Goal: Task Accomplishment & Management: Complete application form

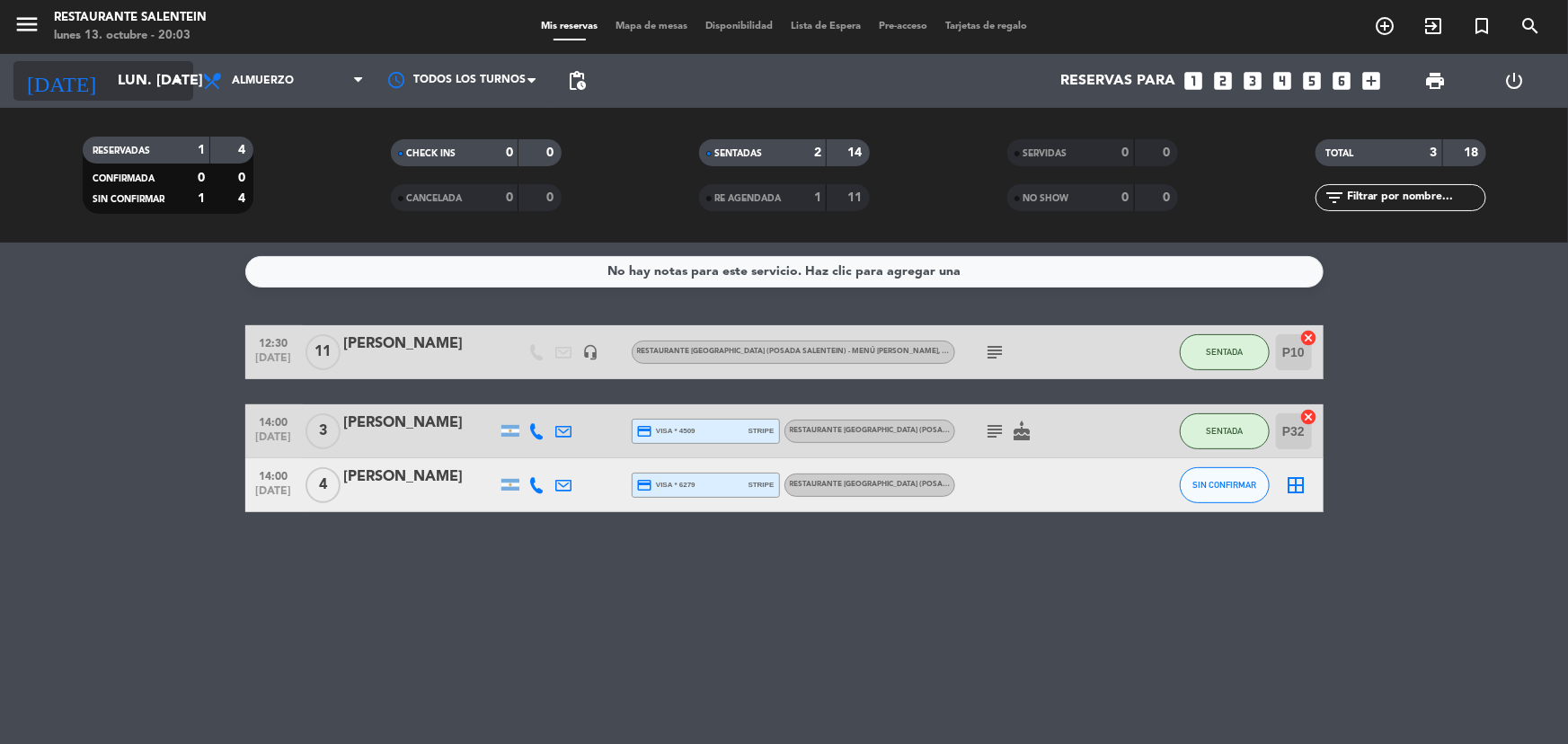
click at [120, 73] on input "lun. [DATE]" at bounding box center [203, 81] width 190 height 35
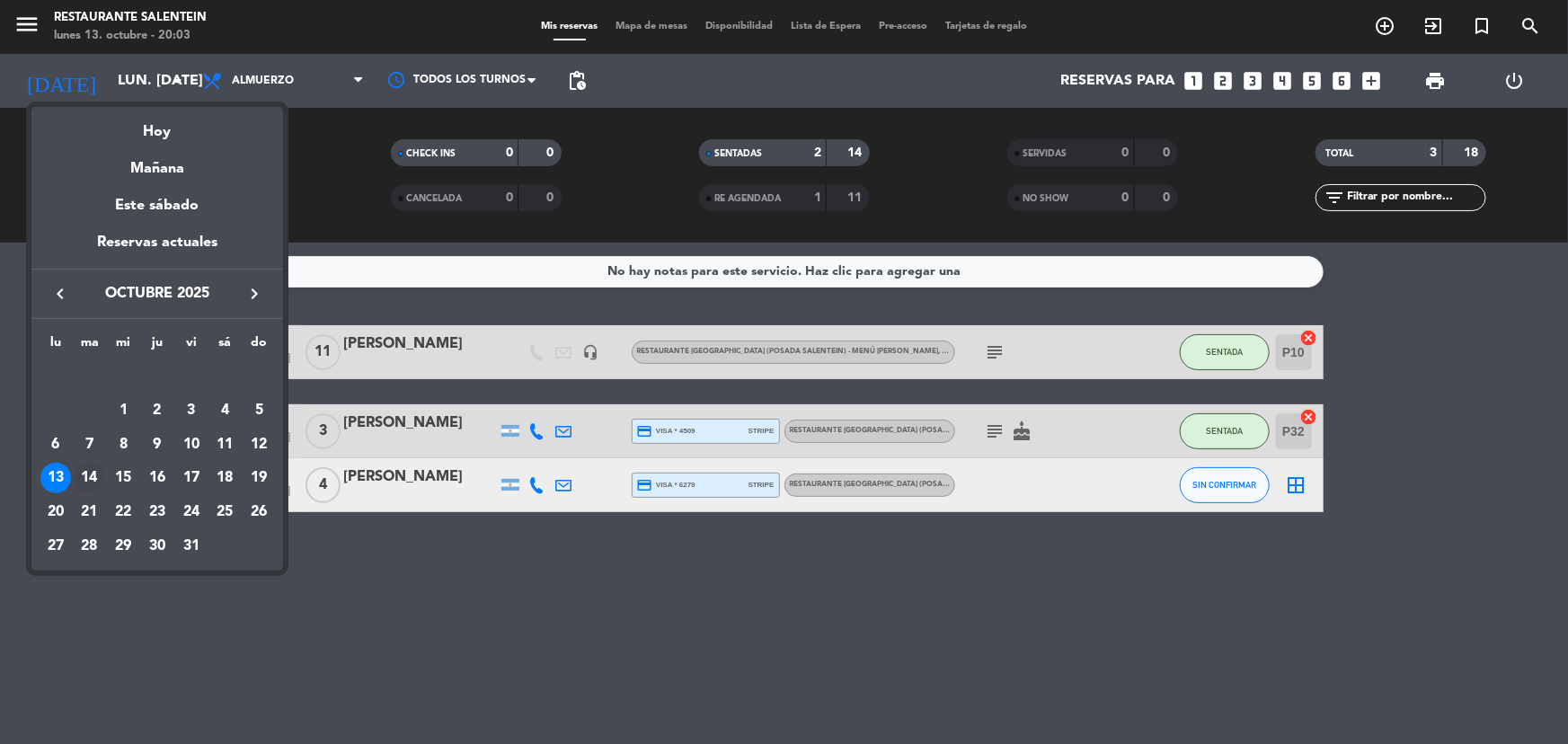
click at [90, 471] on div "14" at bounding box center [90, 478] width 31 height 30
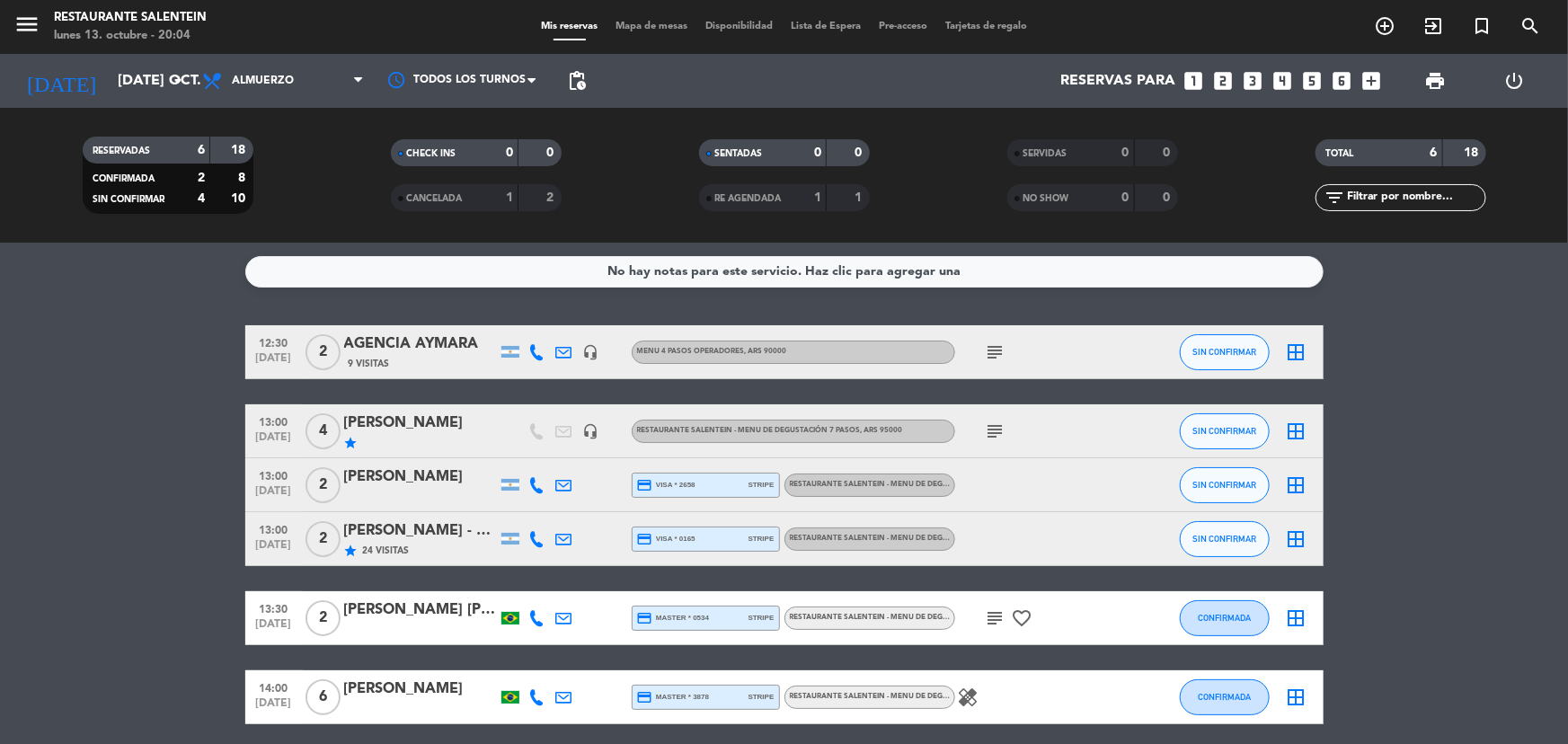
click at [143, 470] on bookings-row "12:30 [DATE] 2 AGENCIA AYMARA 9 Visitas headset_mic Menu 4 pasos operadores , A…" at bounding box center [784, 525] width 1568 height 399
click at [168, 642] on bookings-row "12:30 [DATE] 2 AGENCIA AYMARA 9 Visitas headset_mic Menu 4 pasos operadores , A…" at bounding box center [784, 525] width 1568 height 399
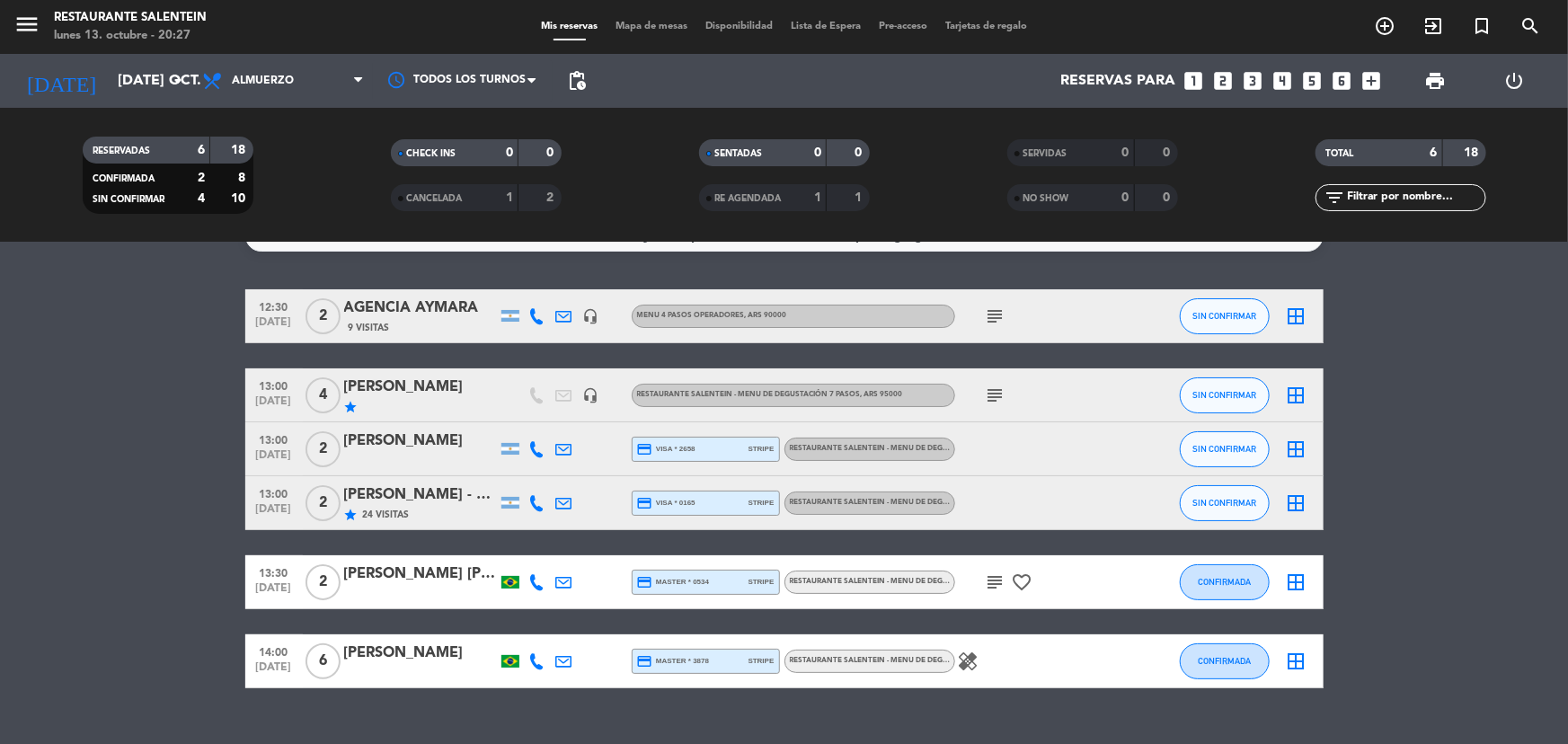
scroll to position [70, 0]
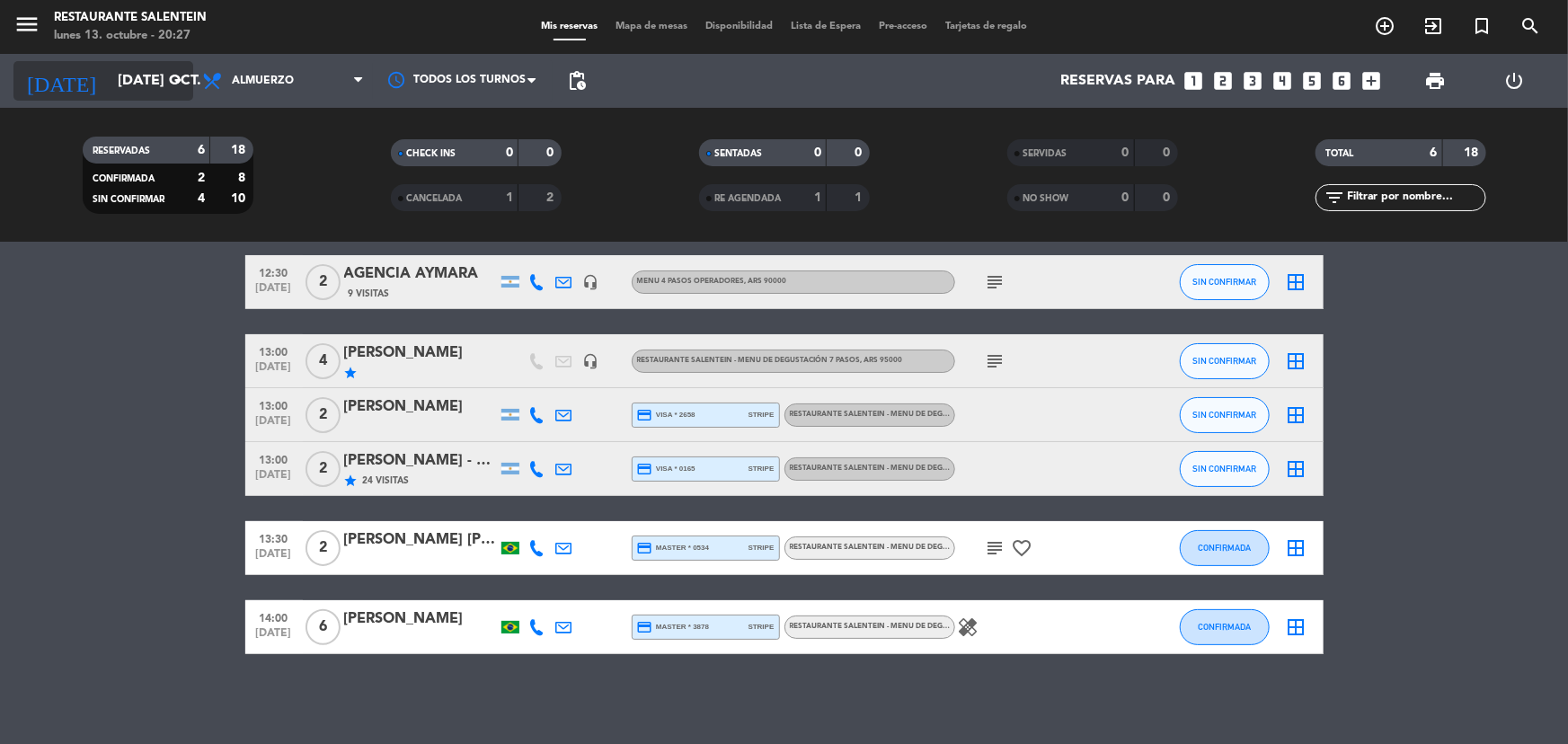
click at [178, 91] on icon "arrow_drop_down" at bounding box center [178, 80] width 21 height 21
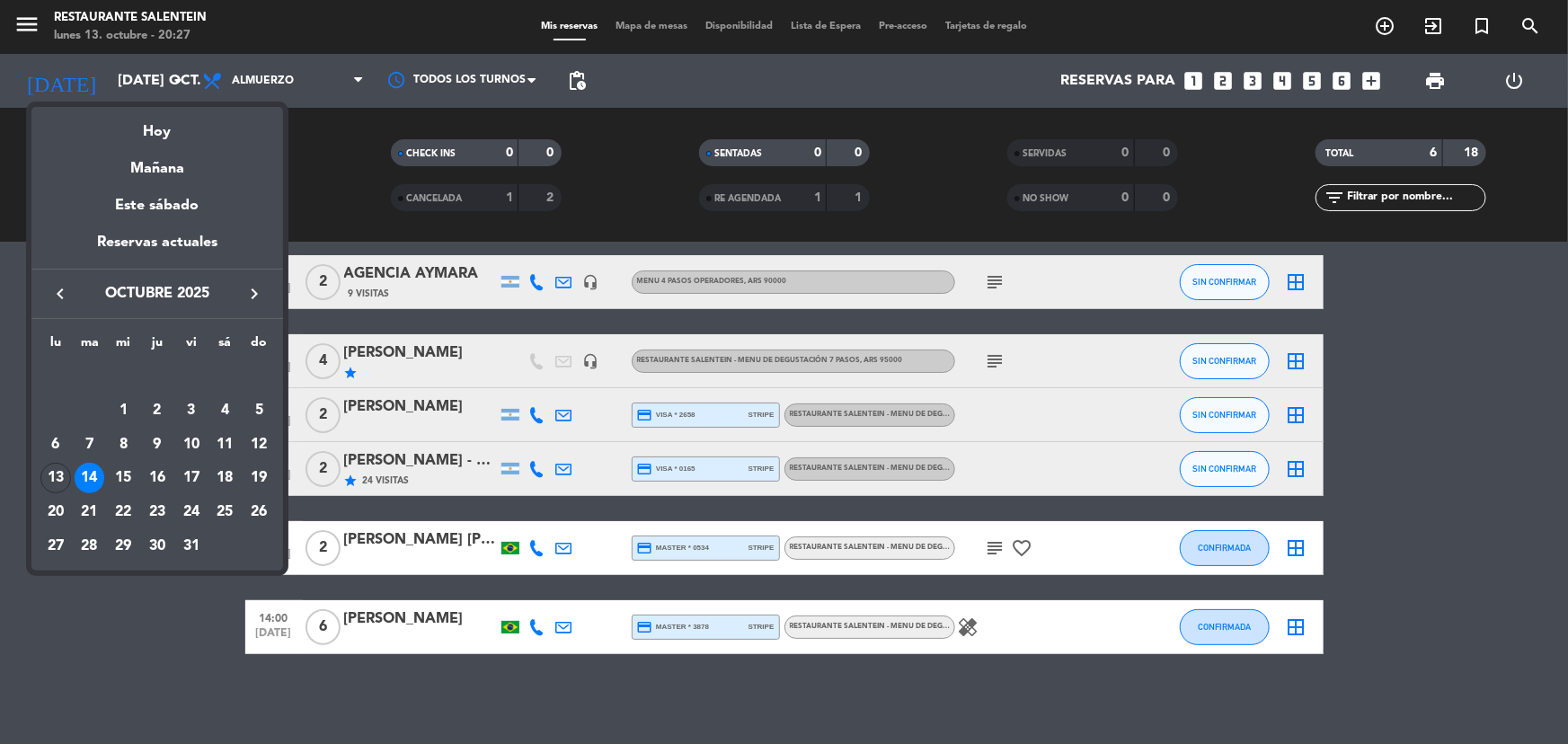
click at [90, 478] on div "14" at bounding box center [90, 478] width 31 height 30
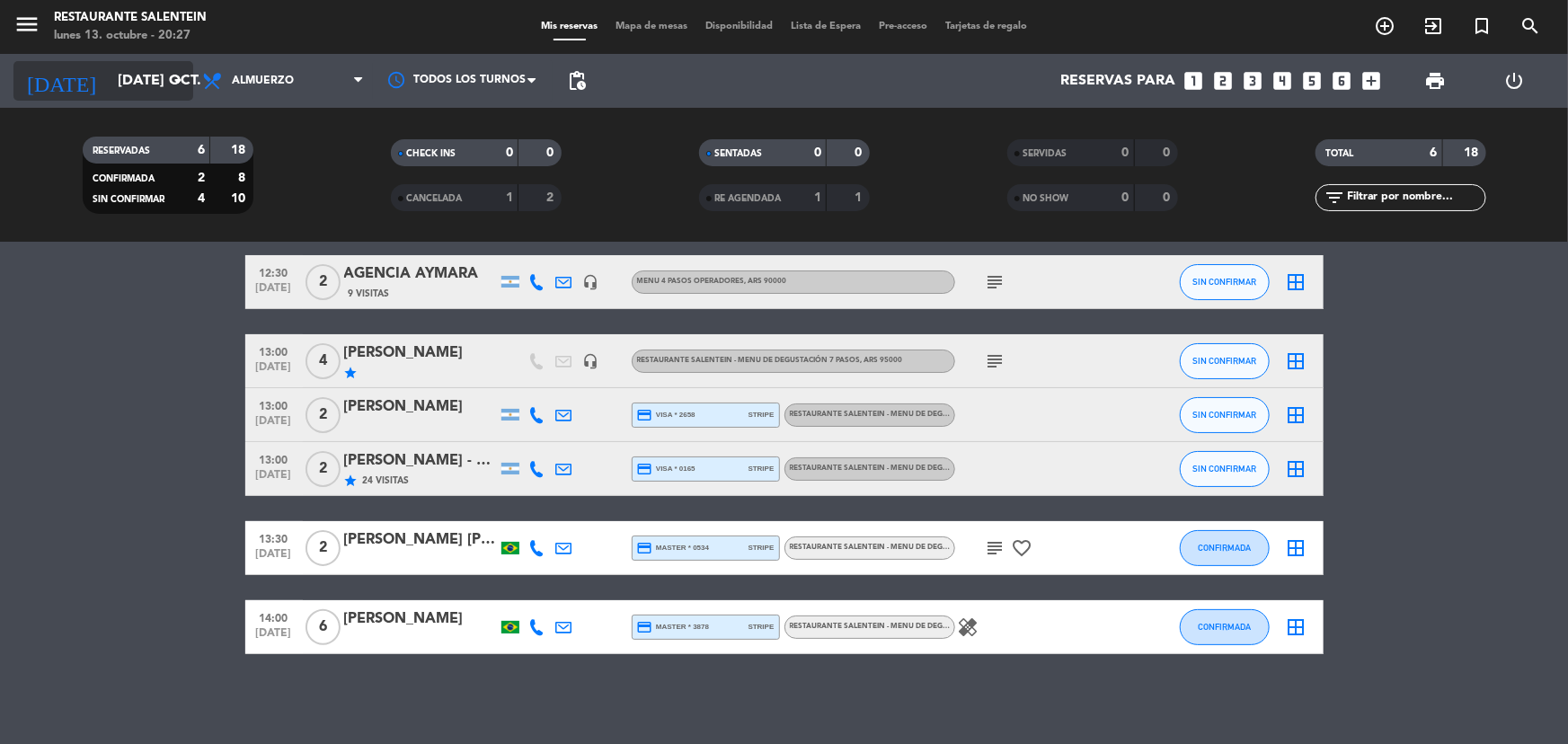
click at [150, 75] on input "[DATE] oct." at bounding box center [203, 81] width 190 height 35
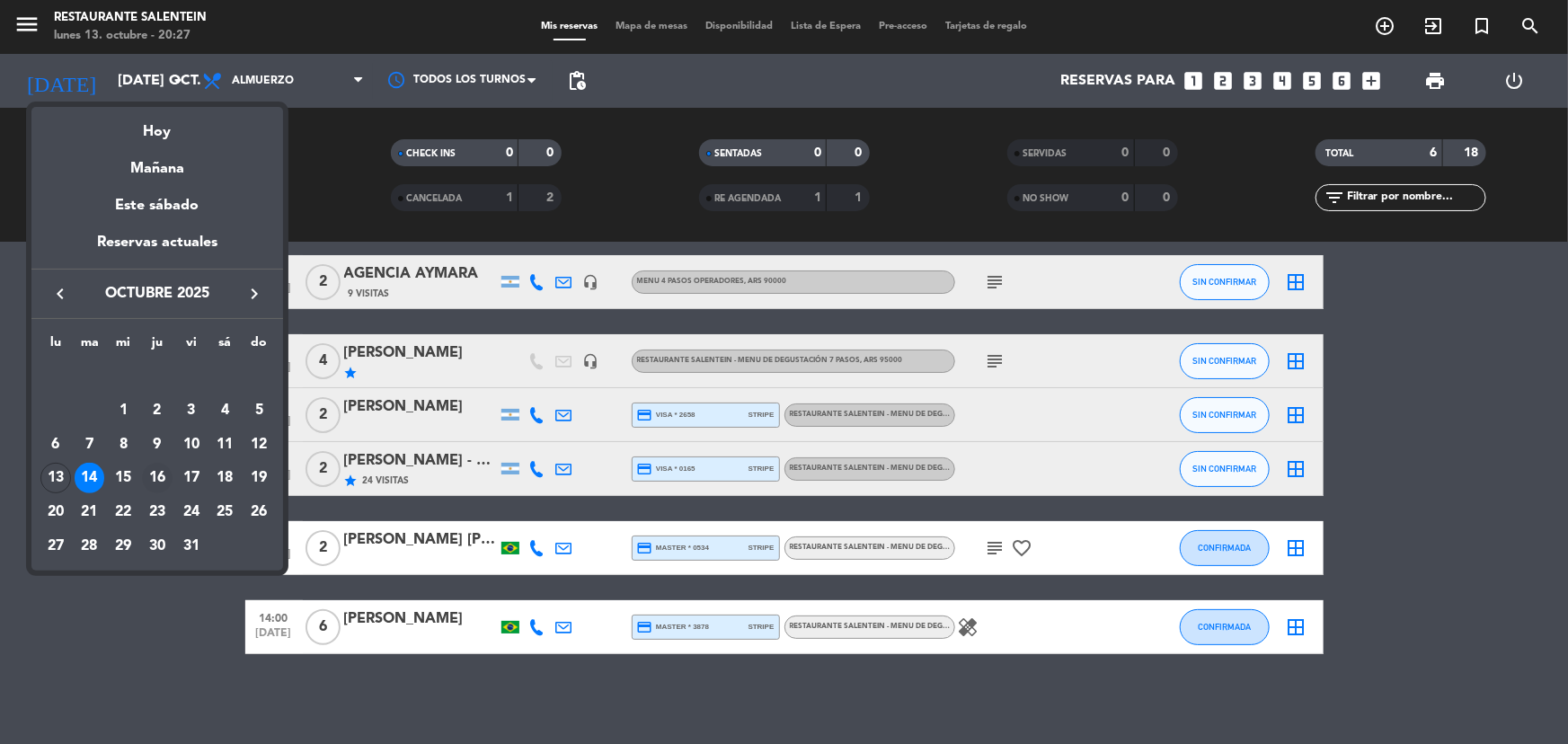
click at [165, 476] on div "16" at bounding box center [157, 478] width 31 height 30
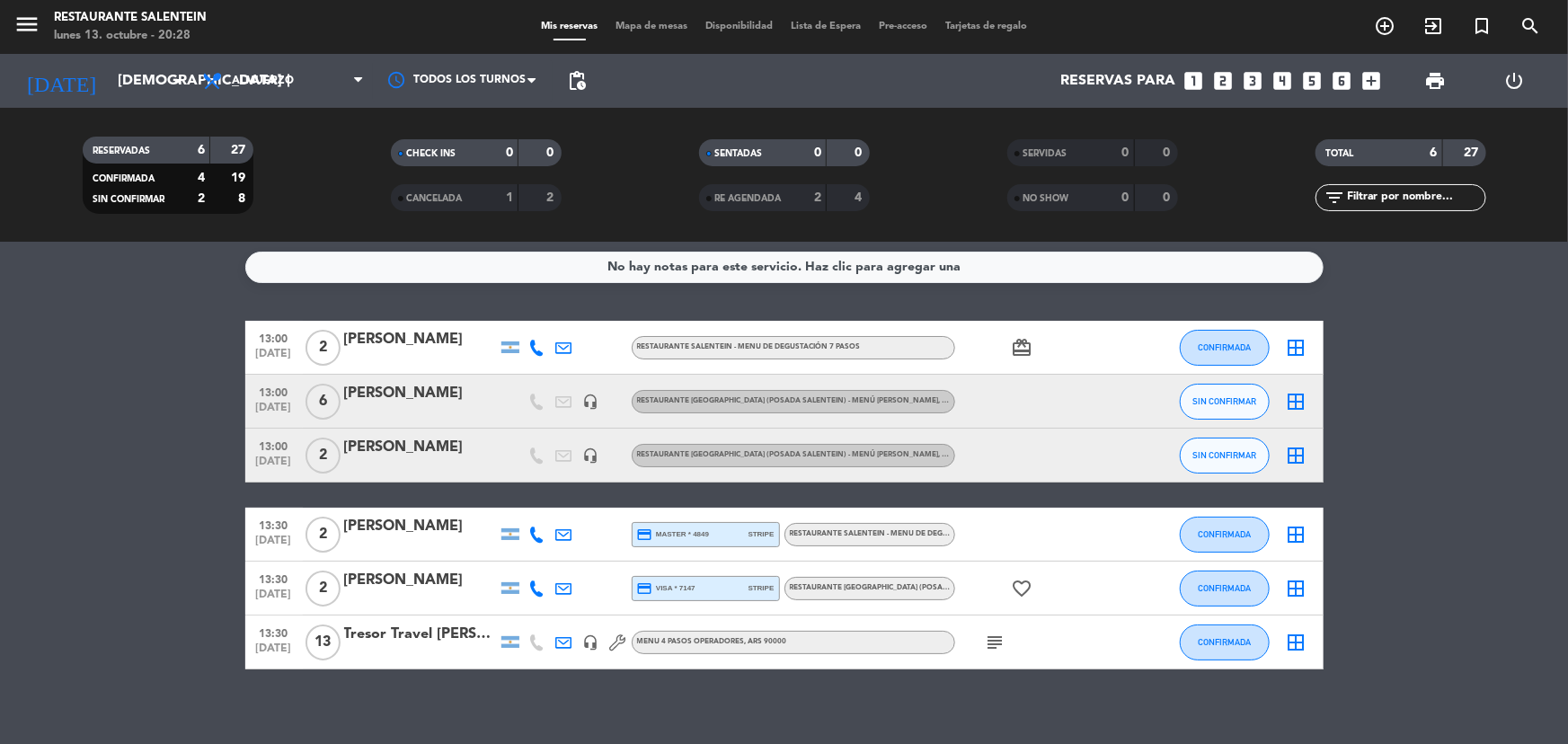
scroll to position [0, 0]
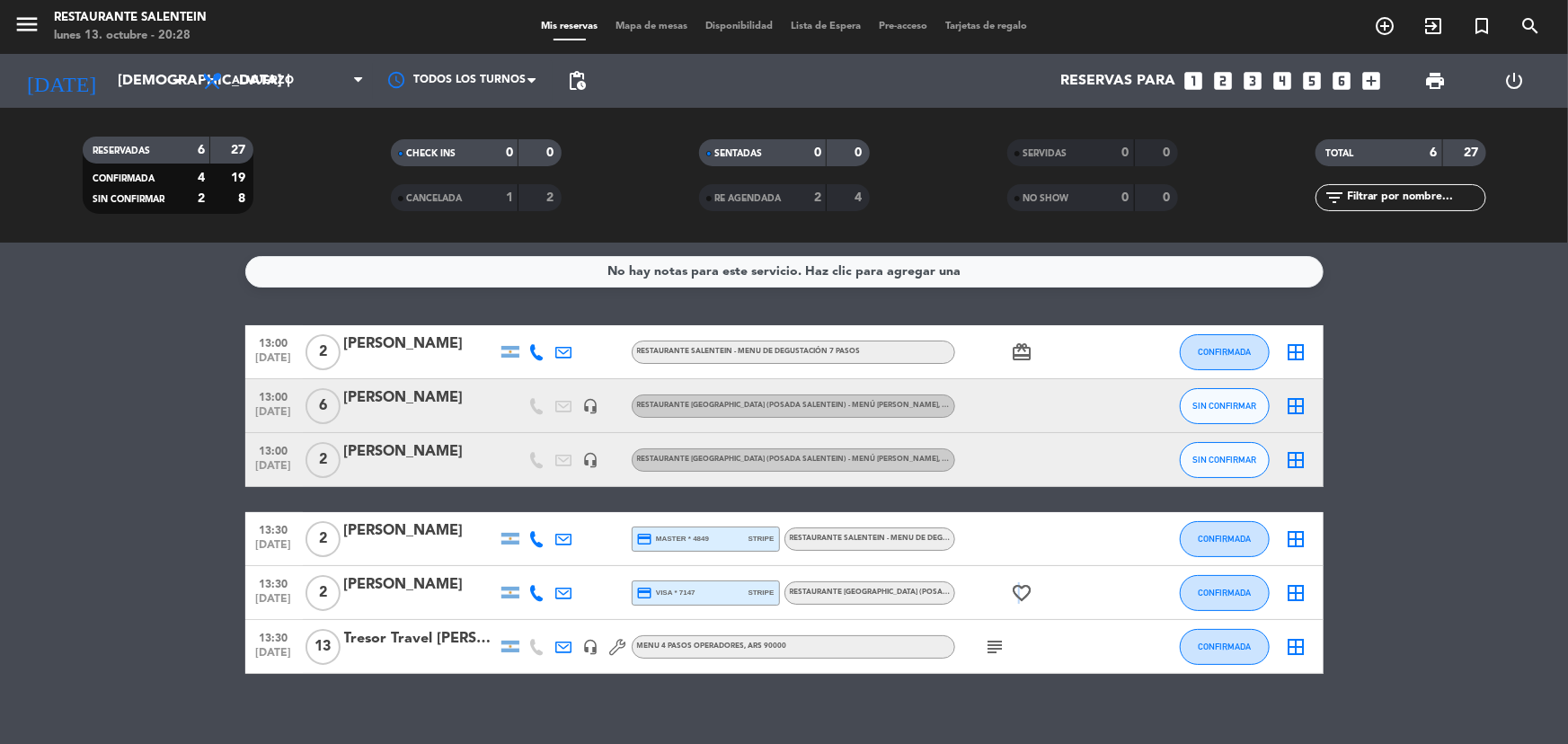
click at [1018, 593] on icon "favorite_border" at bounding box center [1022, 592] width 21 height 21
drag, startPoint x: 92, startPoint y: 446, endPoint x: 107, endPoint y: 441, distance: 15.8
click at [97, 445] on bookings-row "13:00 [DATE] 2 [PERSON_NAME] RESTAURANTE SALENTEIN - Menu de Degustación 7 paso…" at bounding box center [784, 499] width 1568 height 348
click at [144, 80] on input "[DEMOGRAPHIC_DATA] [DATE]" at bounding box center [203, 81] width 190 height 35
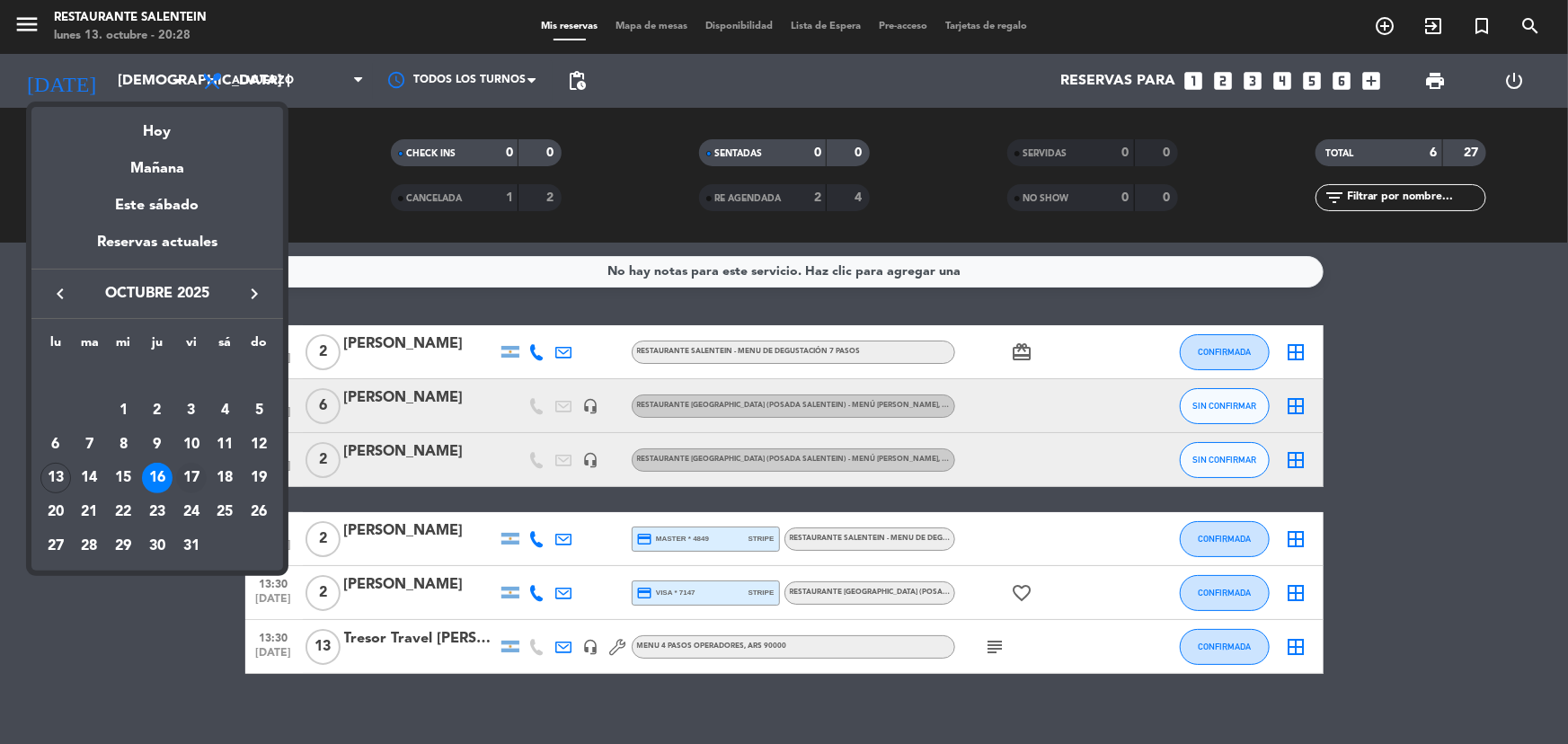
click at [188, 481] on div "17" at bounding box center [191, 478] width 31 height 30
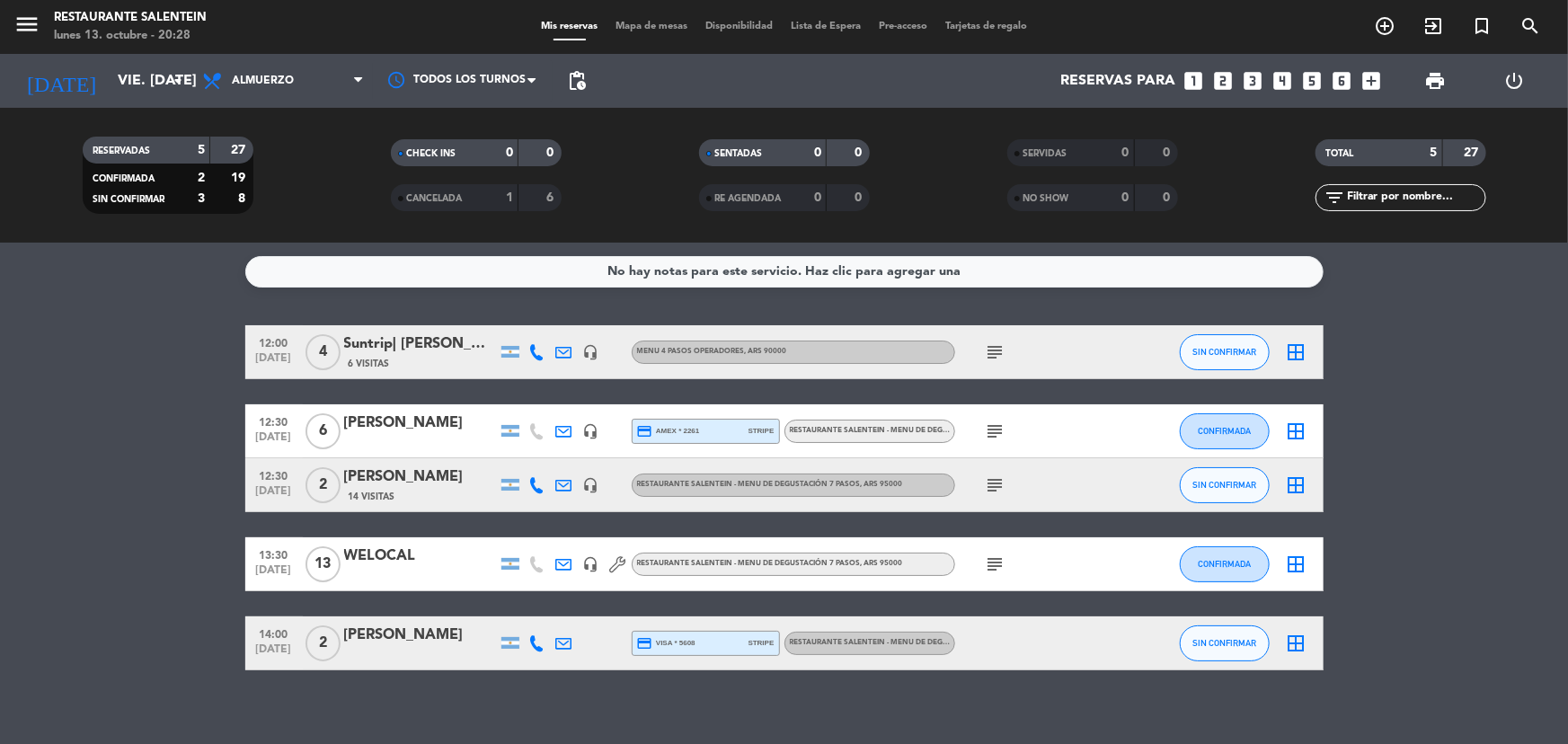
click at [994, 430] on icon "subject" at bounding box center [995, 431] width 21 height 21
click at [995, 431] on icon "subject" at bounding box center [995, 431] width 21 height 21
click at [188, 91] on div "[DATE] vie. [DATE] arrow_drop_down" at bounding box center [104, 80] width 179 height 40
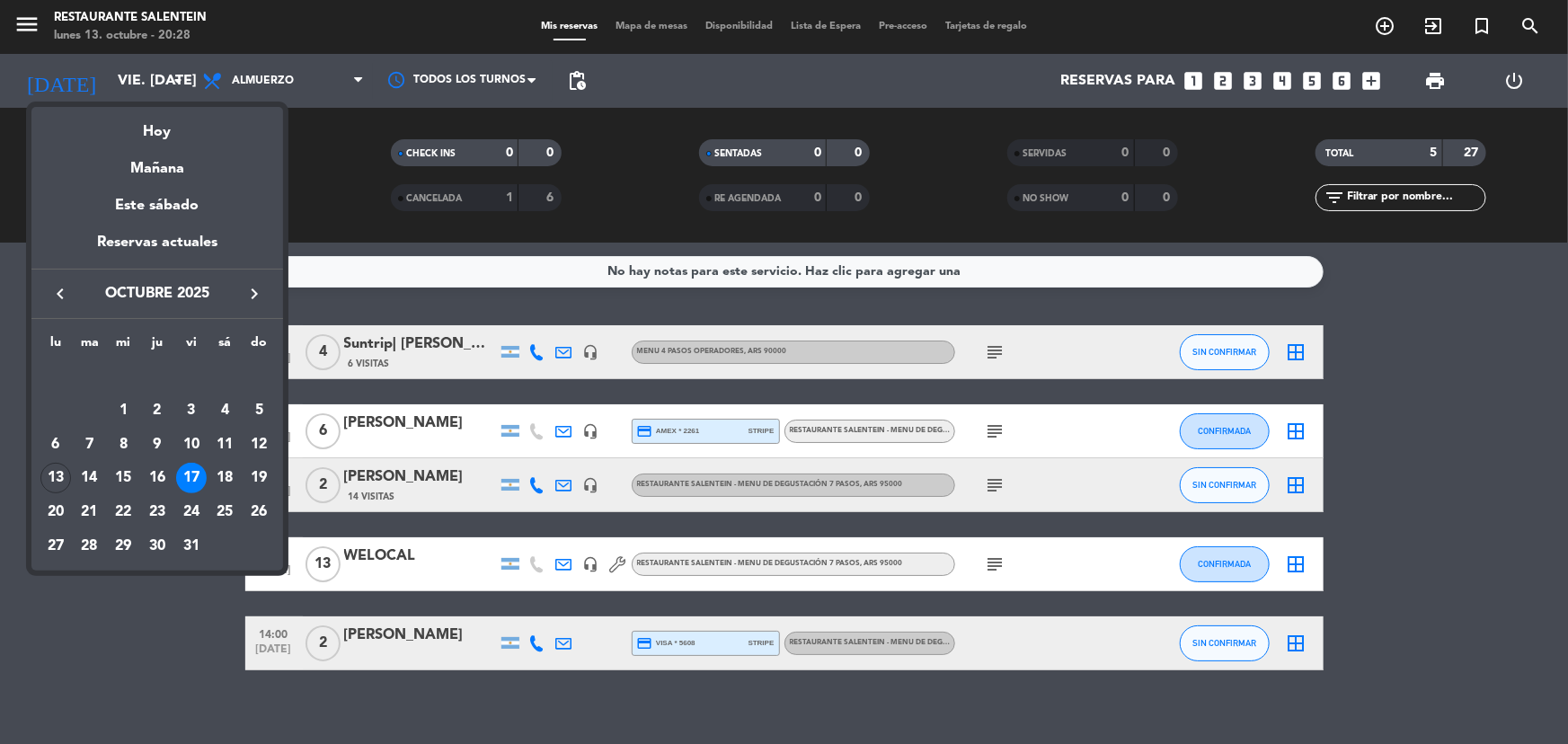
click at [195, 476] on div "17" at bounding box center [191, 478] width 31 height 30
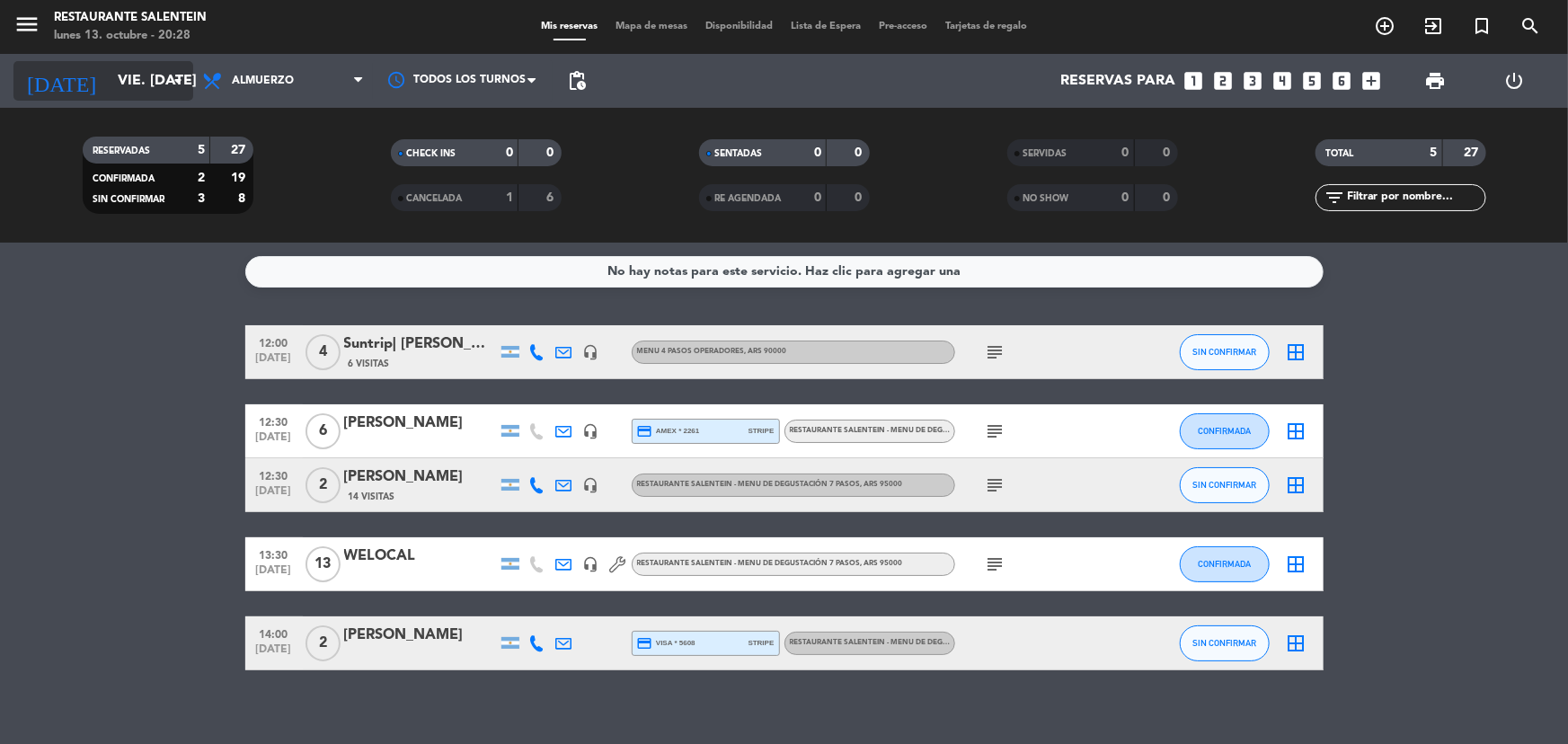
click at [167, 86] on icon "arrow_drop_down" at bounding box center [178, 80] width 21 height 21
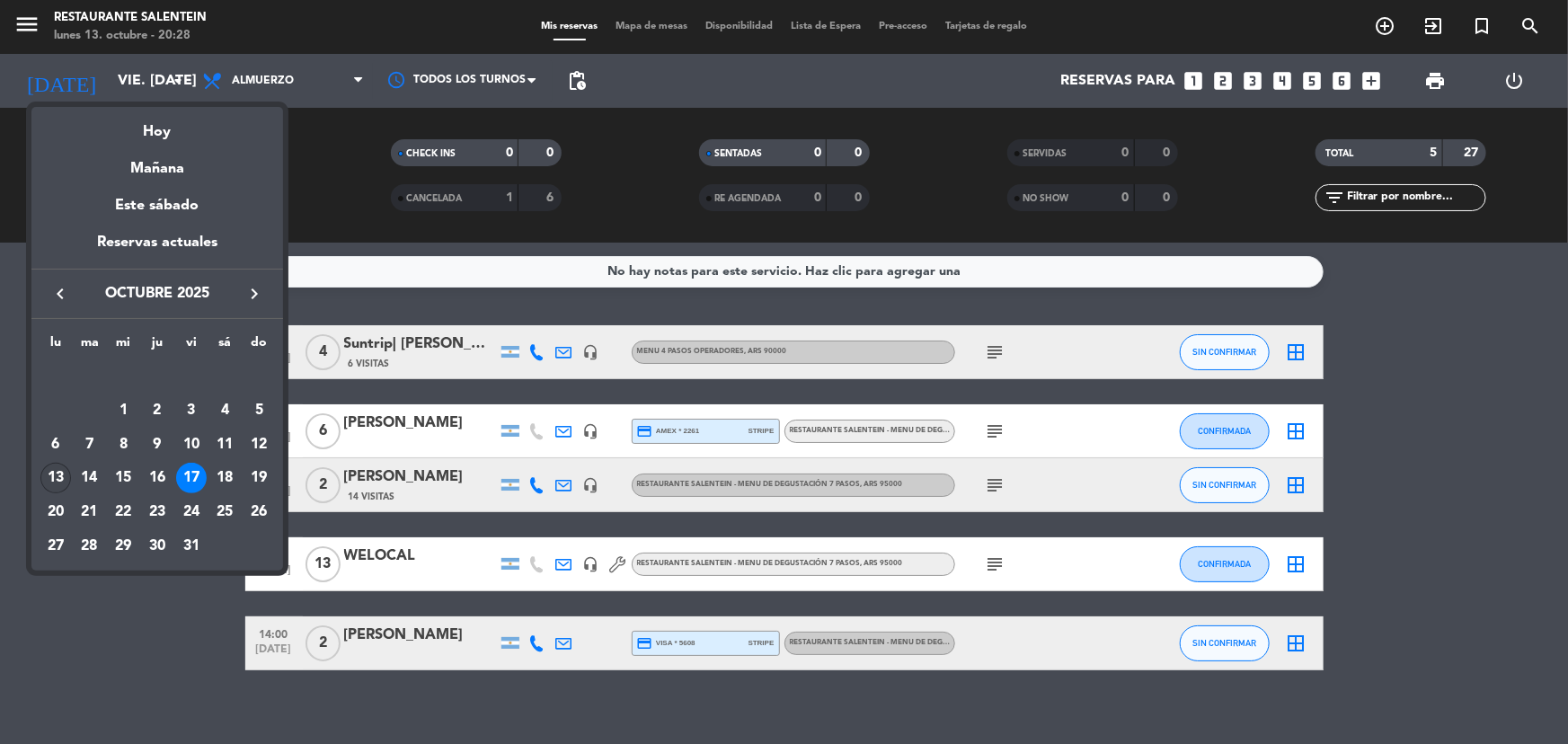
click at [55, 477] on div "13" at bounding box center [55, 478] width 31 height 30
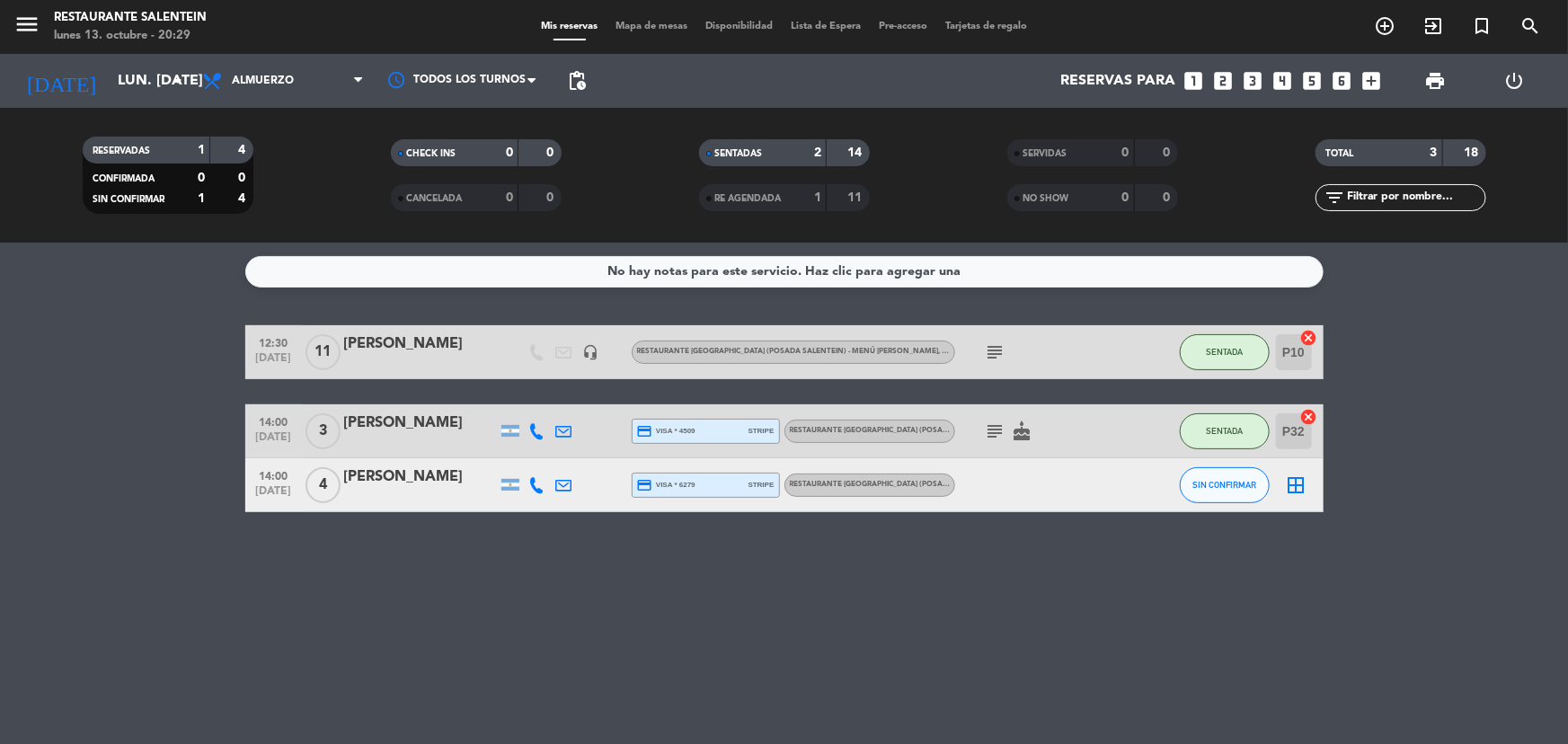
click at [164, 546] on div "No hay notas para este servicio. Haz clic para agregar una 12:30 [DATE] [PERSON…" at bounding box center [784, 493] width 1568 height 501
click at [174, 94] on input "lun. [DATE]" at bounding box center [203, 81] width 190 height 35
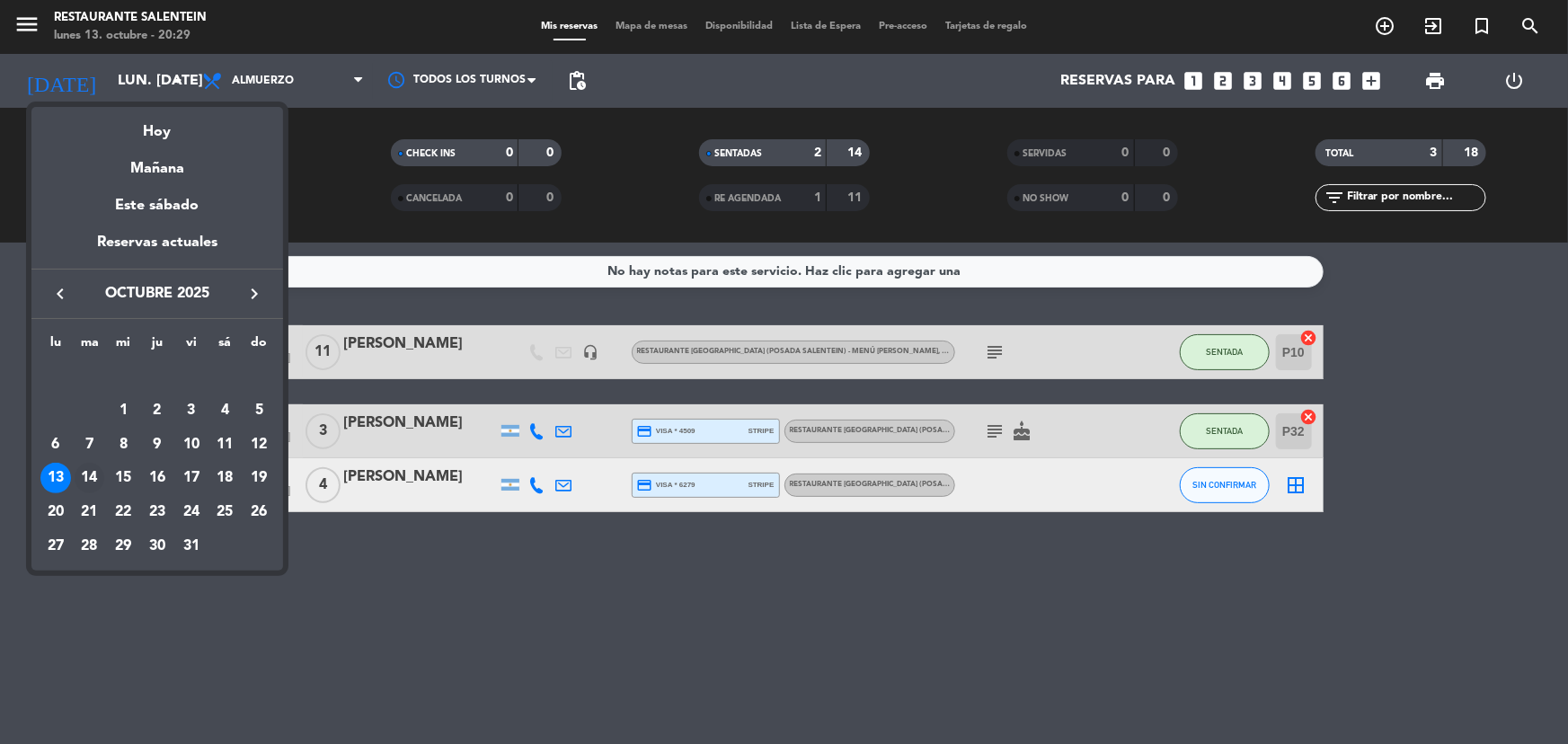
click at [86, 477] on div "14" at bounding box center [90, 478] width 31 height 30
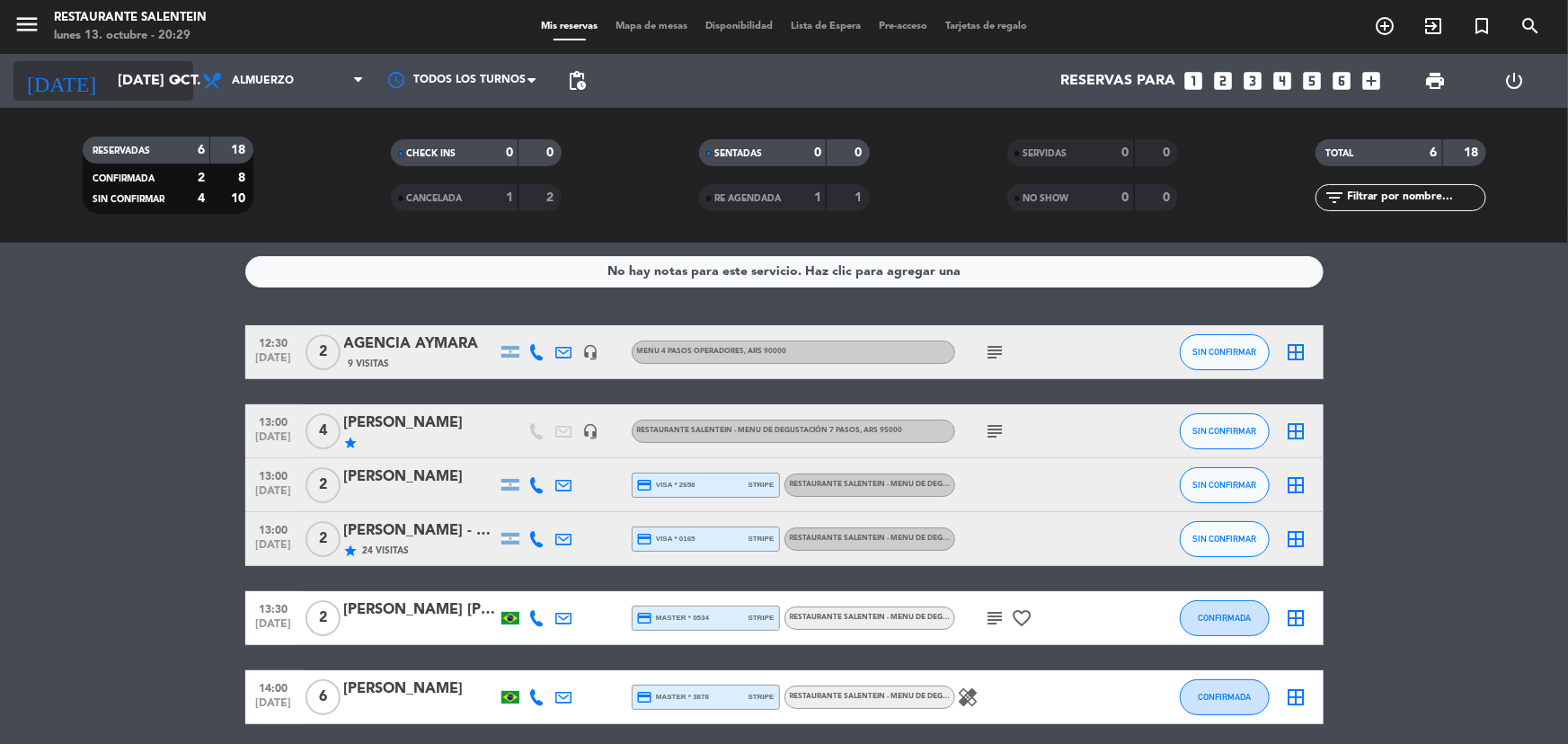
click at [119, 83] on input "[DATE] oct." at bounding box center [203, 81] width 190 height 35
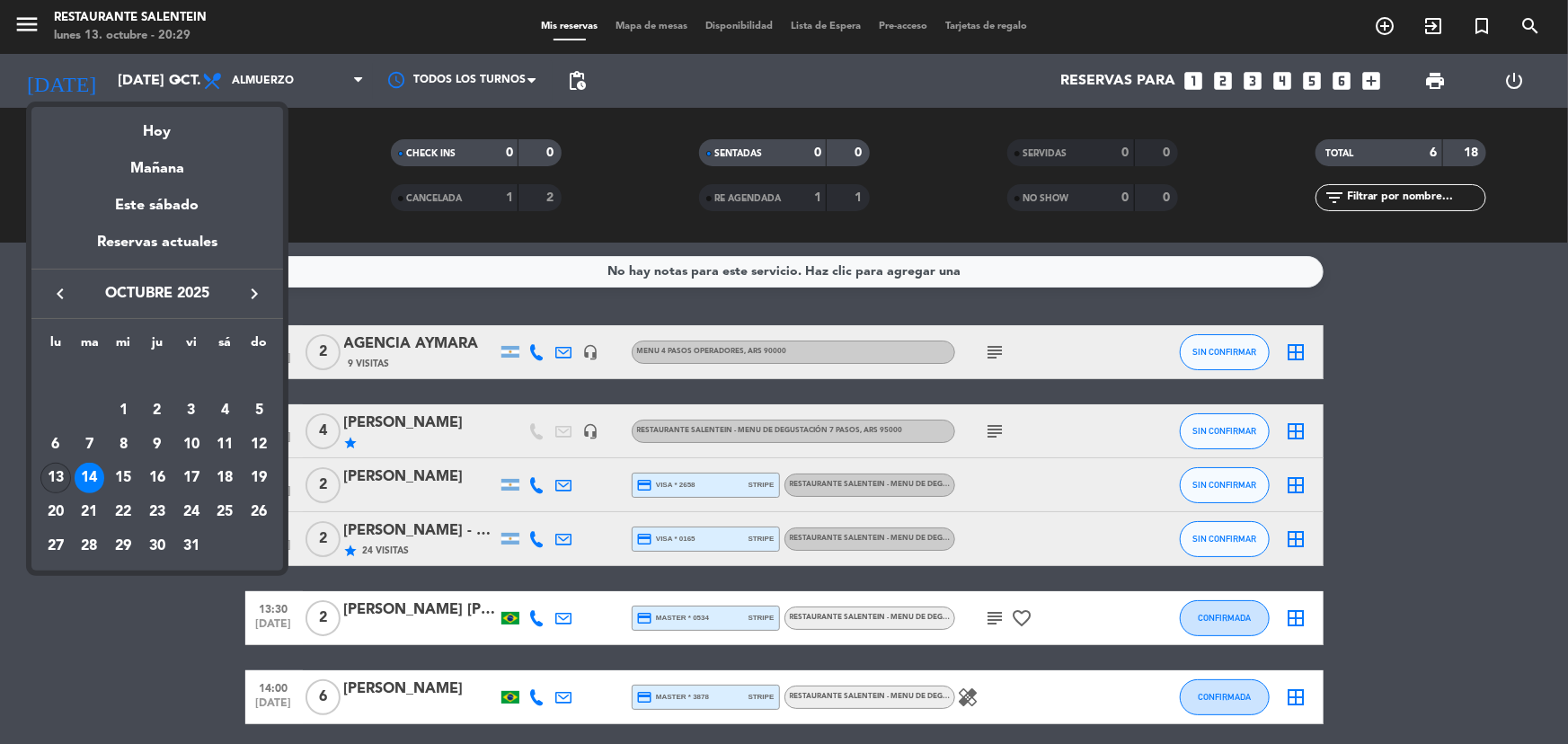
click at [47, 481] on div "13" at bounding box center [55, 478] width 31 height 30
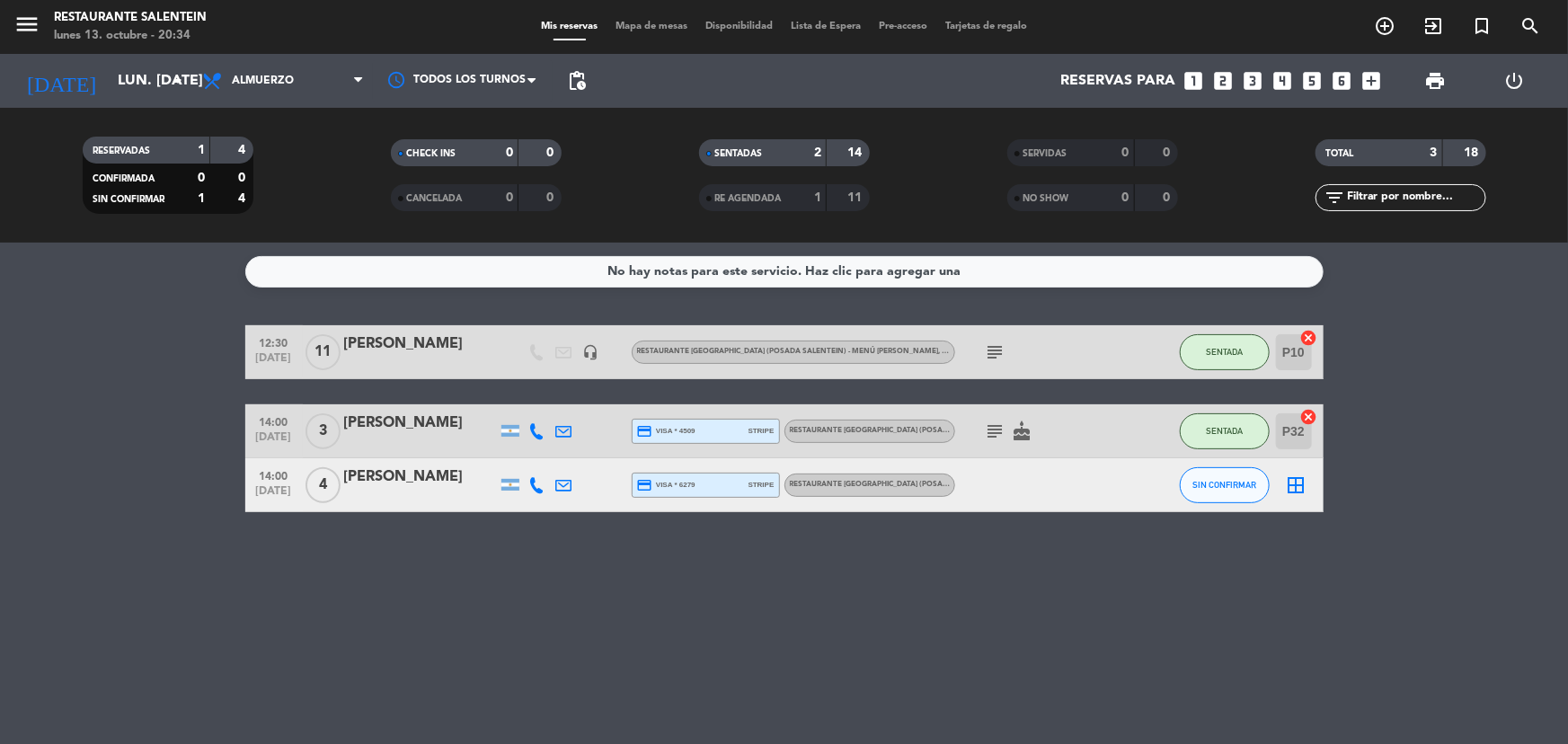
click at [369, 343] on div "[PERSON_NAME]" at bounding box center [420, 344] width 153 height 23
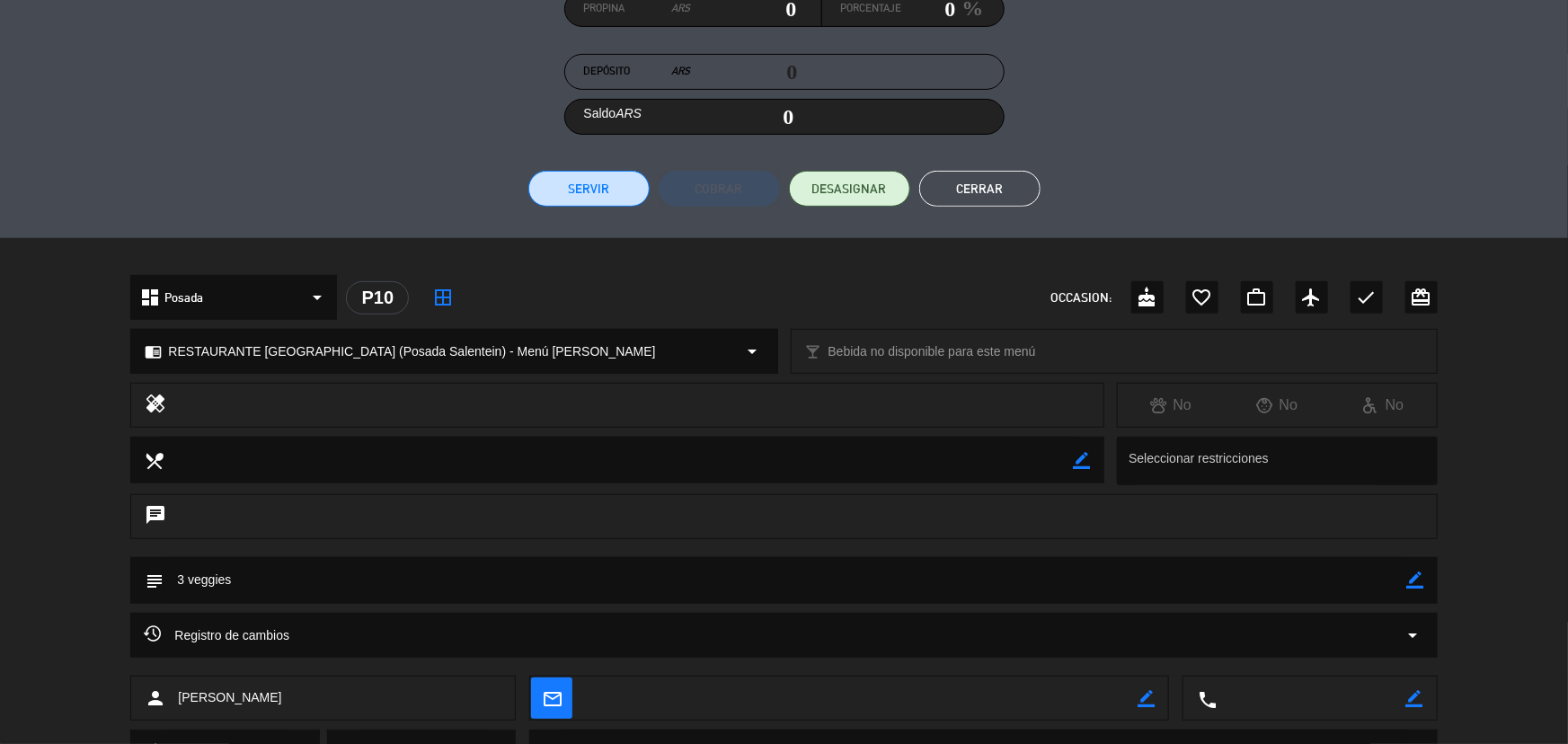
scroll to position [326, 0]
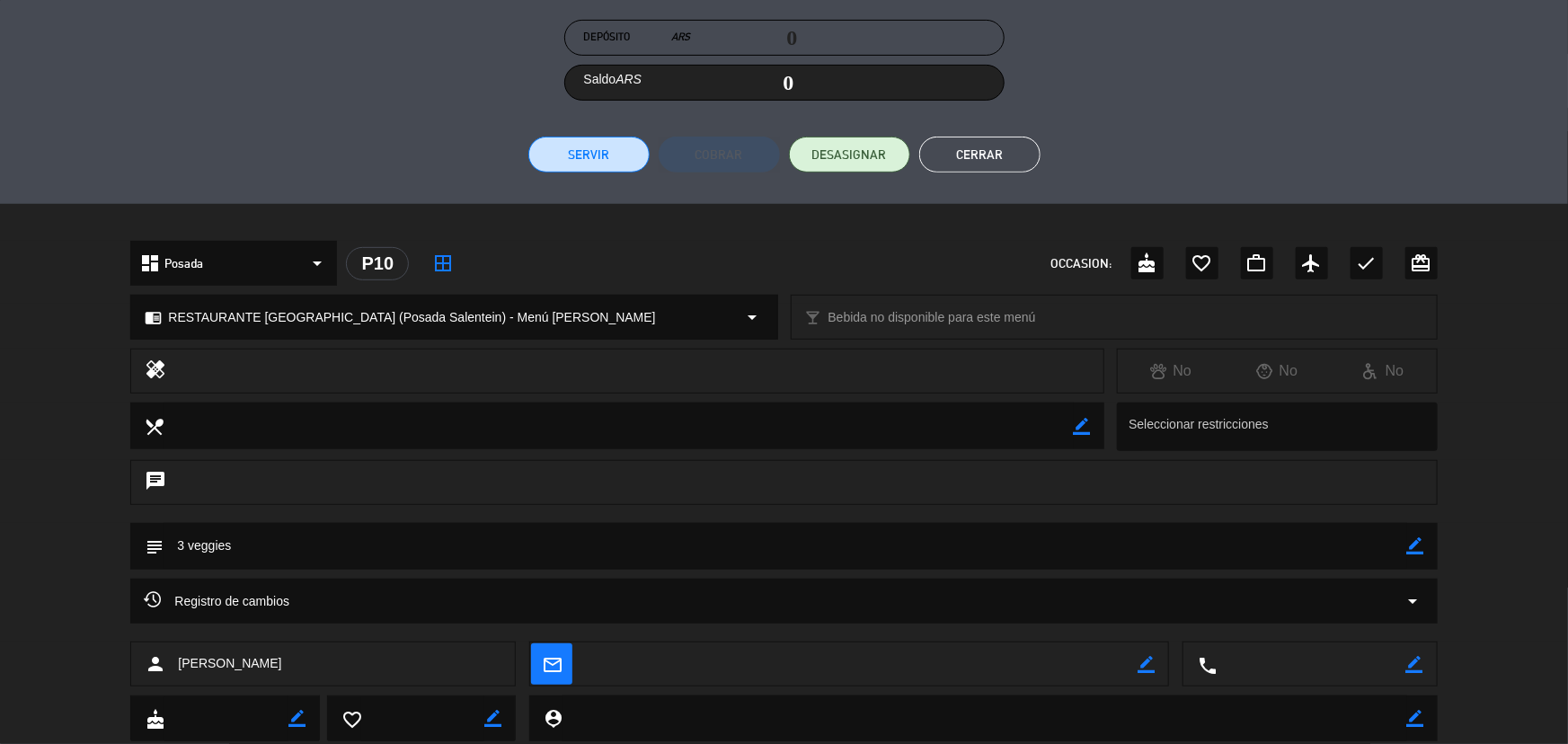
click at [197, 654] on span "[PERSON_NAME]" at bounding box center [229, 664] width 104 height 20
click at [197, 656] on span "[PERSON_NAME]" at bounding box center [229, 664] width 104 height 20
click at [198, 663] on span "[PERSON_NAME]" at bounding box center [229, 664] width 104 height 20
click at [201, 663] on span "[PERSON_NAME]" at bounding box center [229, 664] width 104 height 20
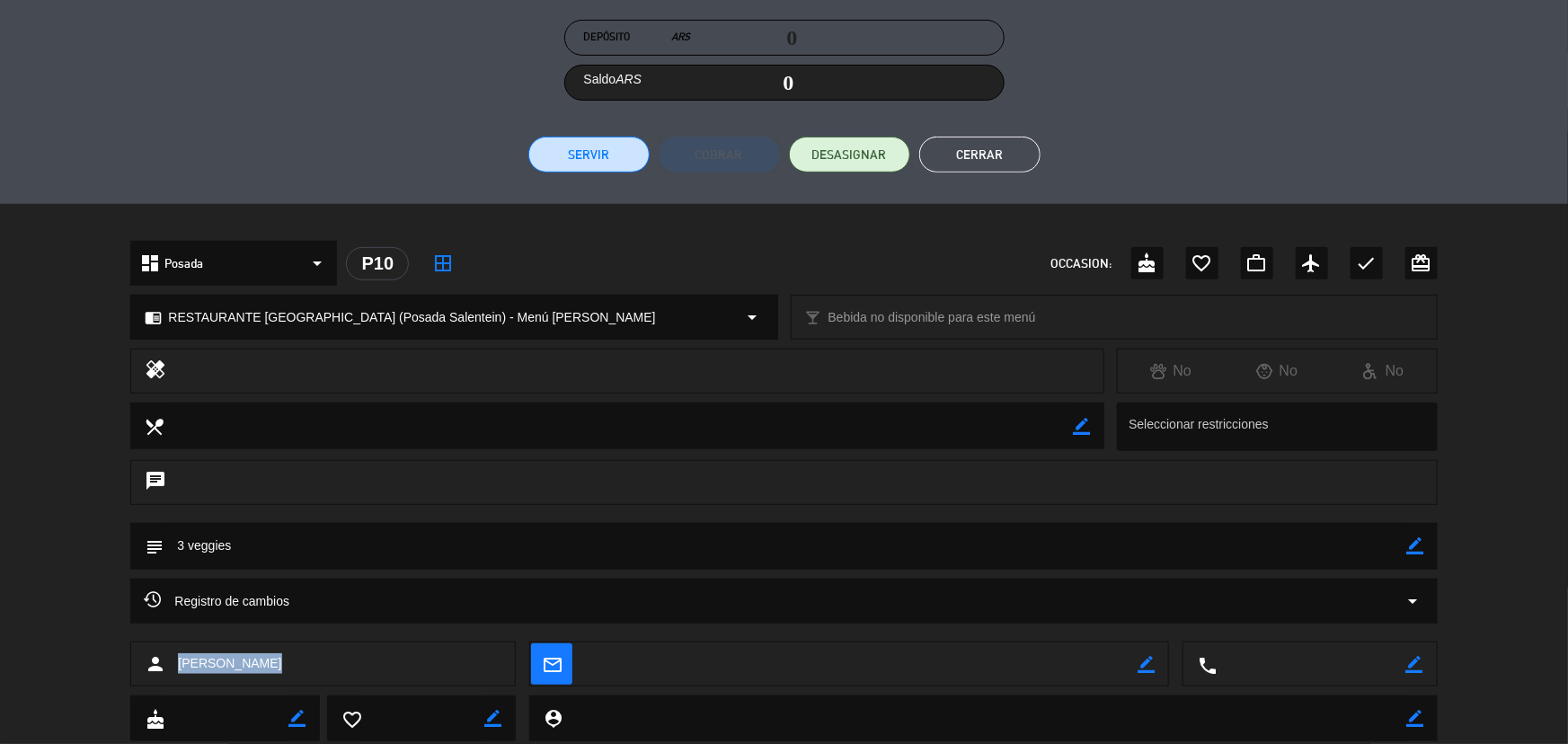
click at [201, 663] on span "[PERSON_NAME]" at bounding box center [229, 664] width 104 height 20
copy span "[PERSON_NAME]"
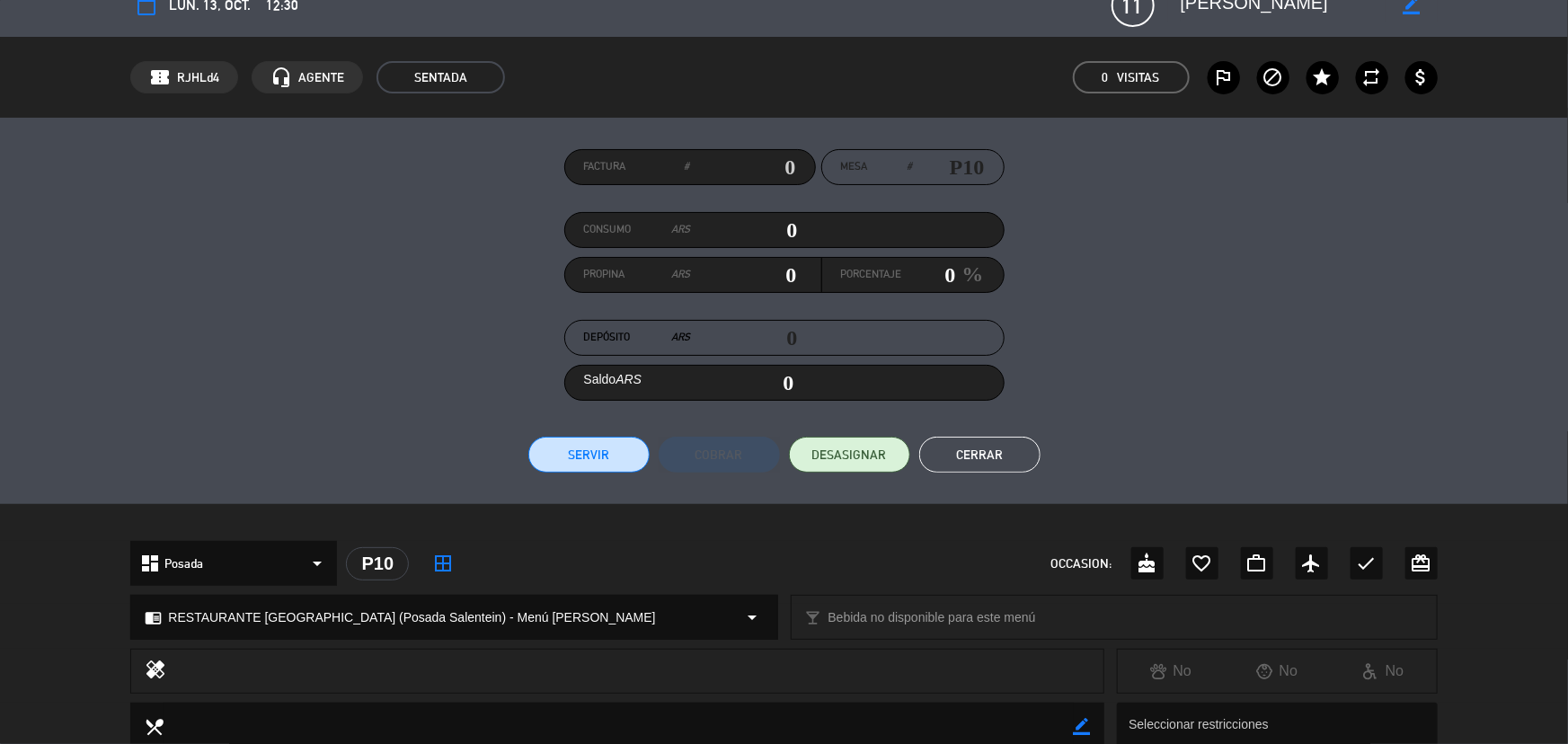
scroll to position [0, 0]
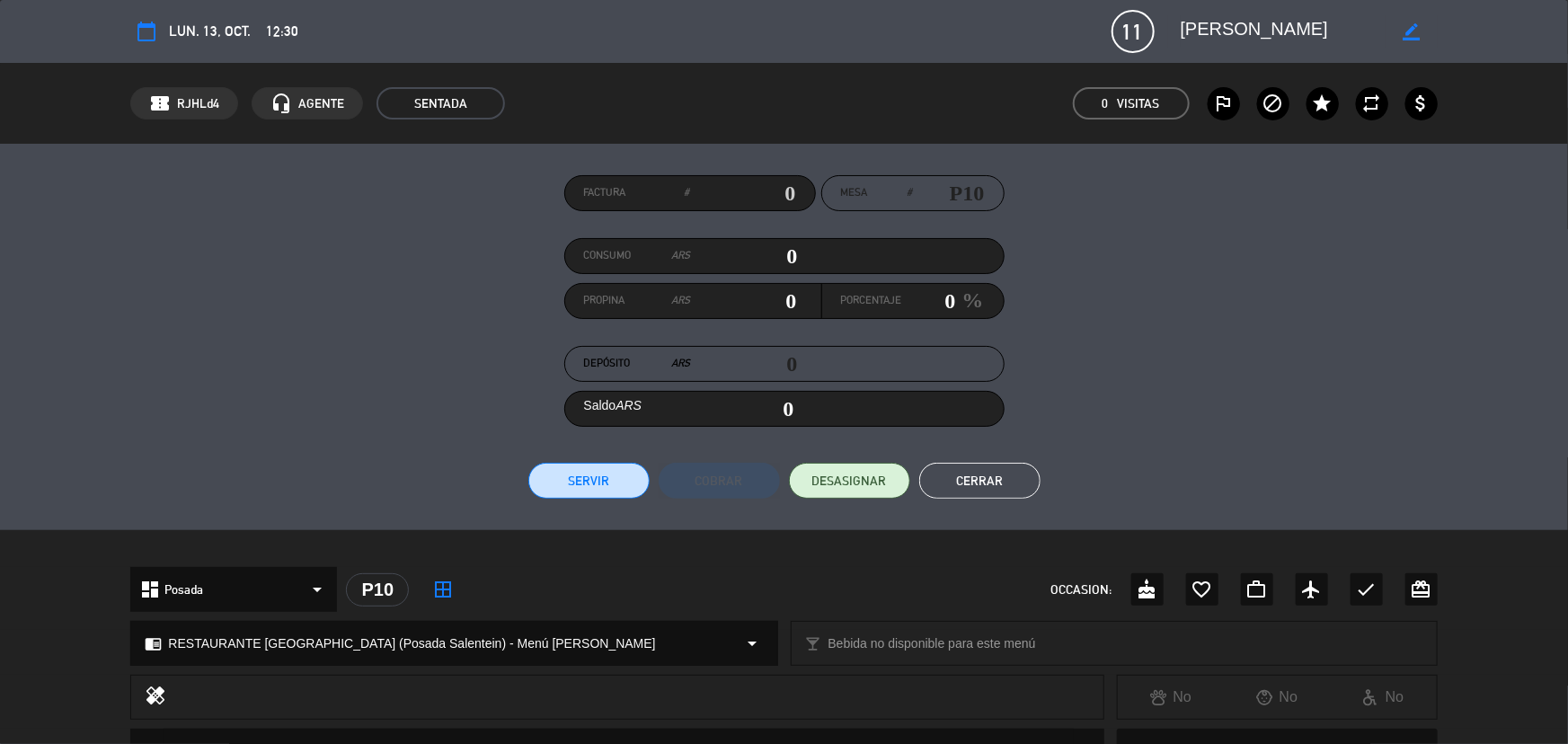
click at [1507, 178] on div "Factura # Mesa # P10 Consumo ARS 0 Propina ARS 0 Porcentaje 0 % Depósito ARS 0 …" at bounding box center [784, 337] width 1568 height 386
click at [964, 475] on button "Cerrar" at bounding box center [979, 481] width 121 height 36
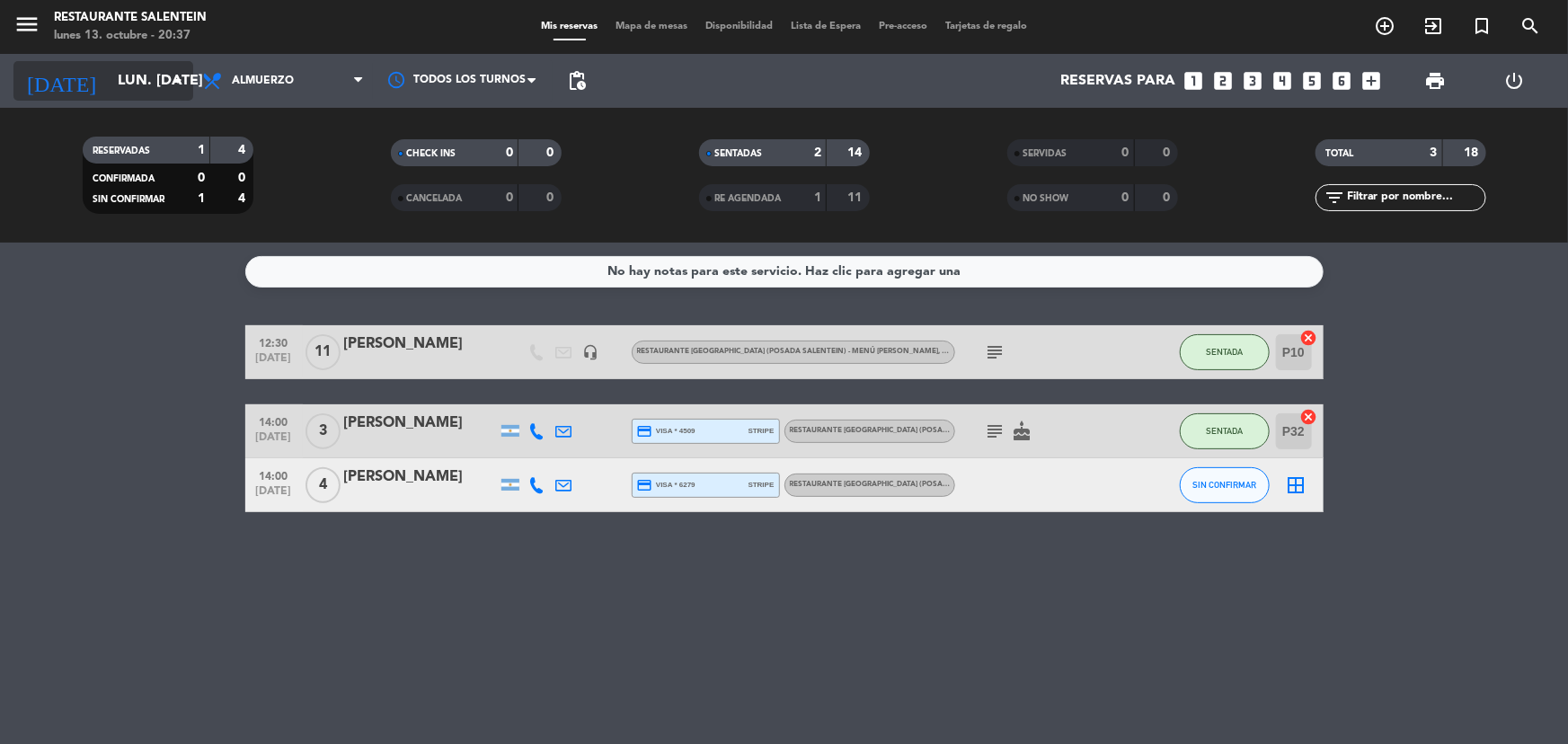
click at [140, 70] on input "lun. [DATE]" at bounding box center [203, 81] width 190 height 35
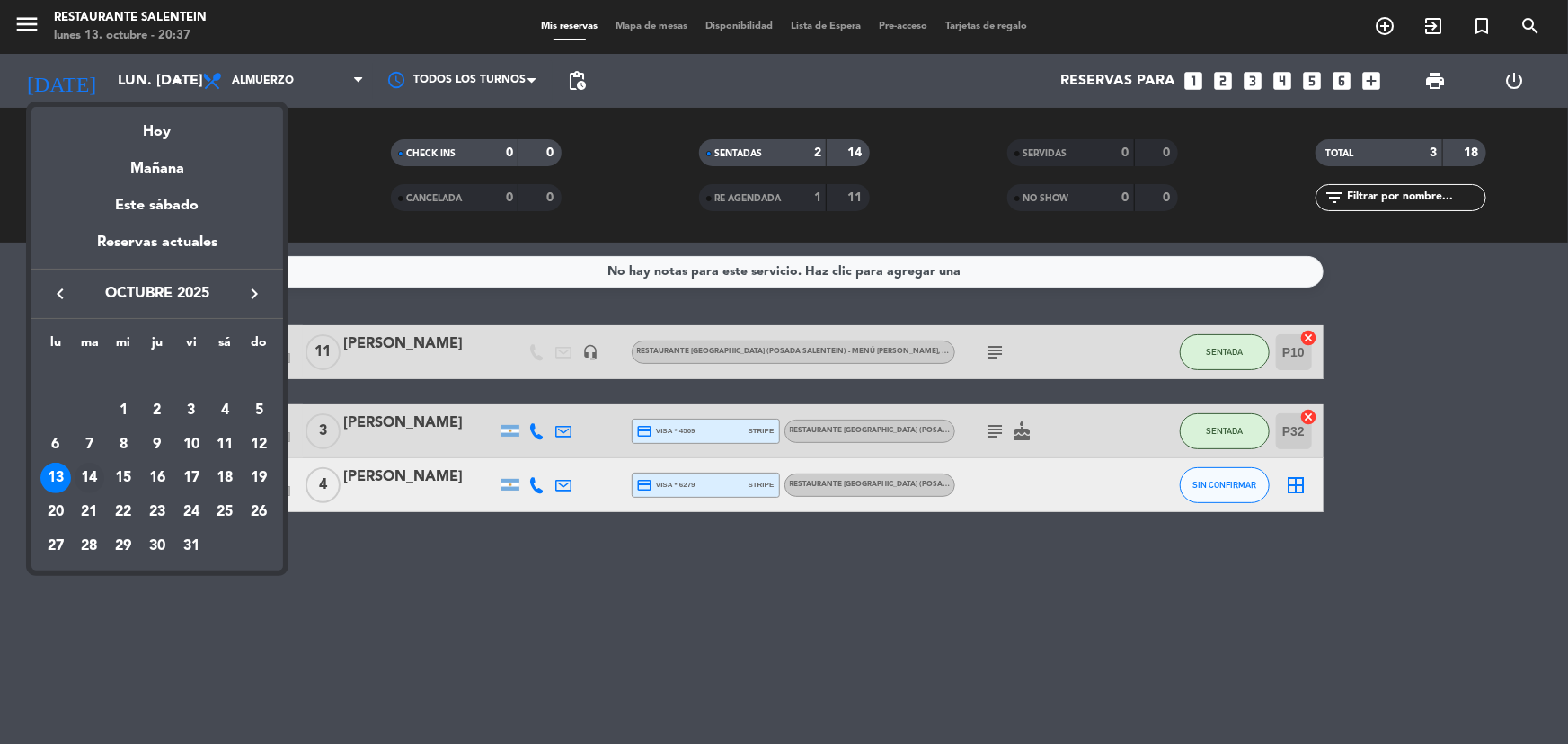
click at [93, 476] on div "14" at bounding box center [90, 478] width 31 height 30
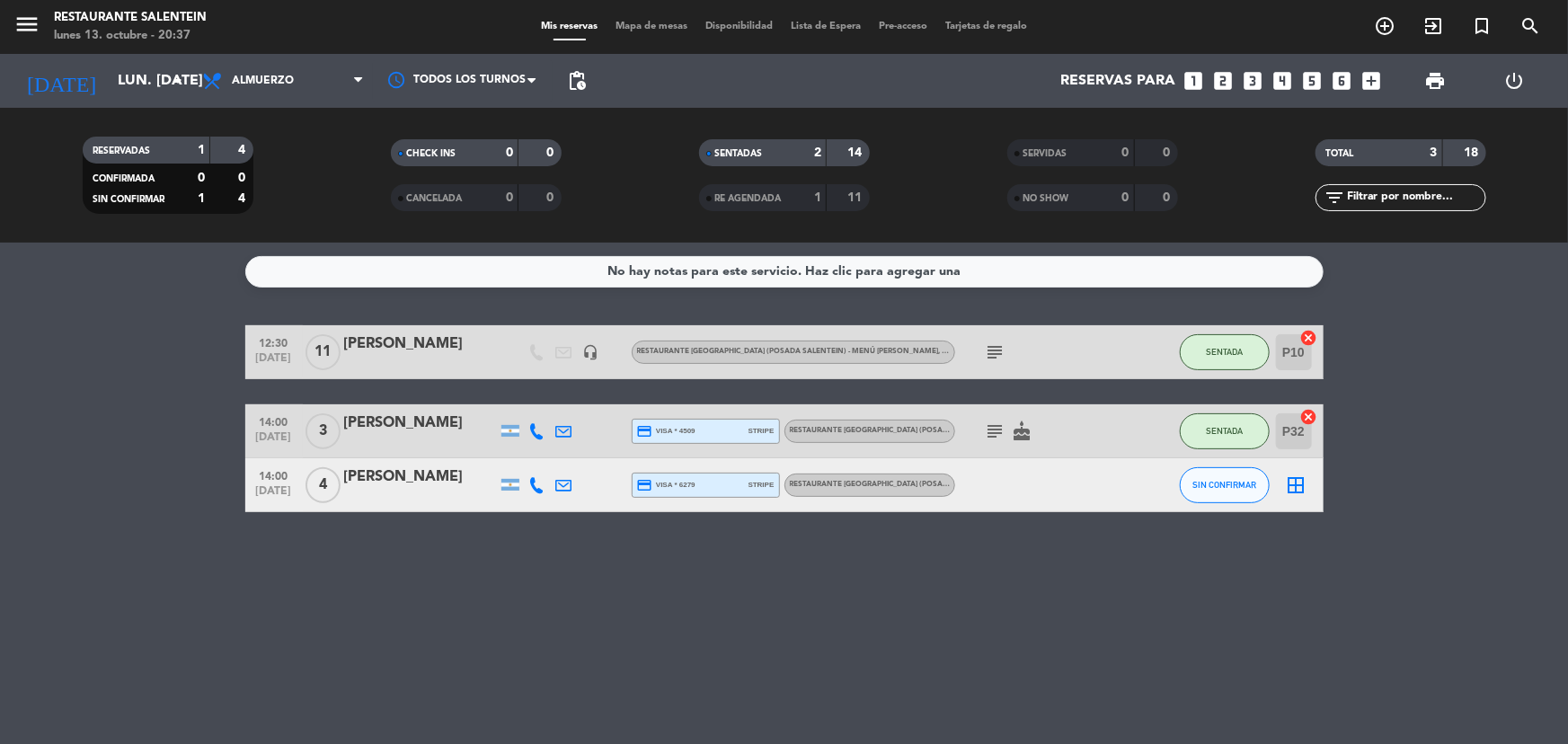
type input "[DATE] oct."
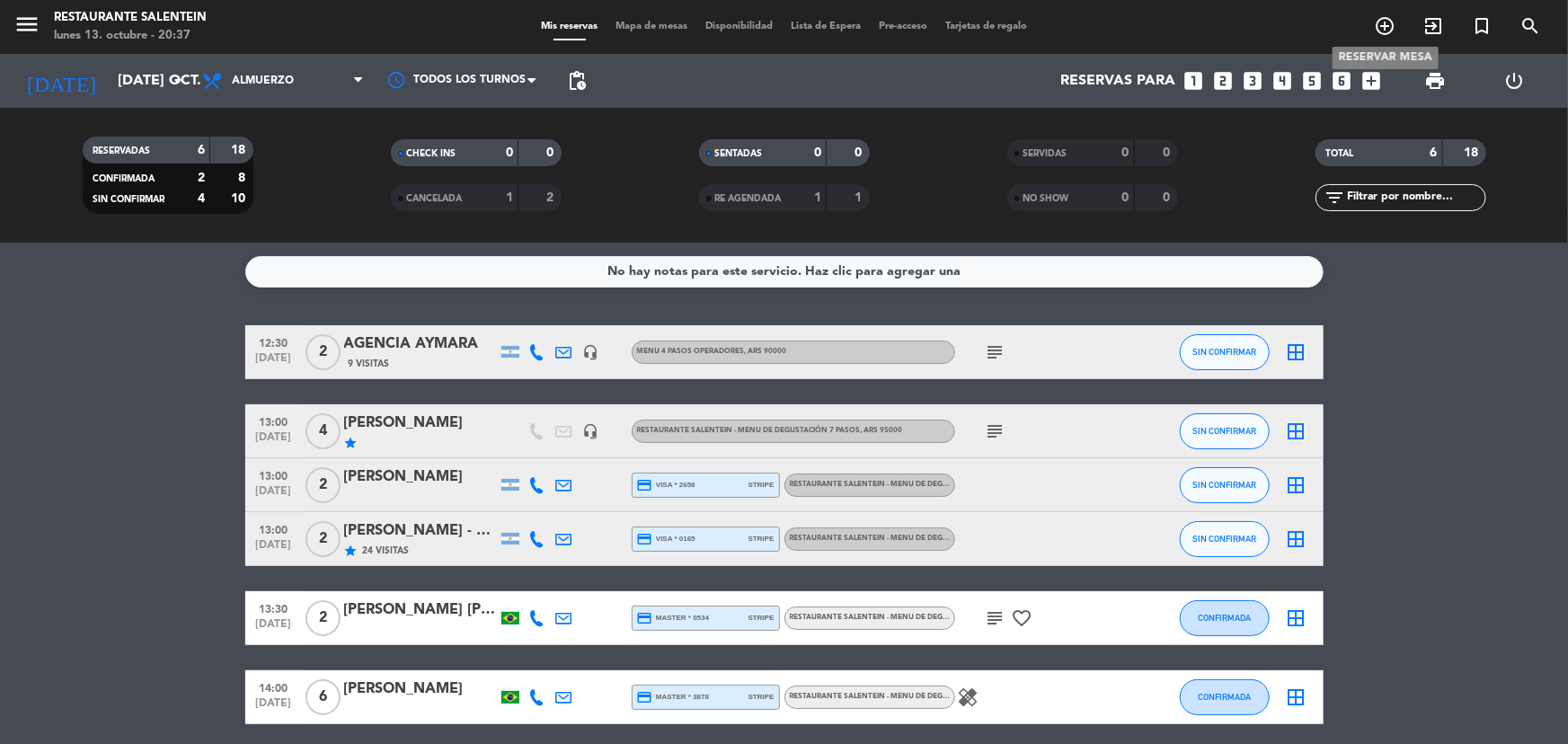
click at [1395, 16] on span "add_circle_outline" at bounding box center [1385, 26] width 48 height 30
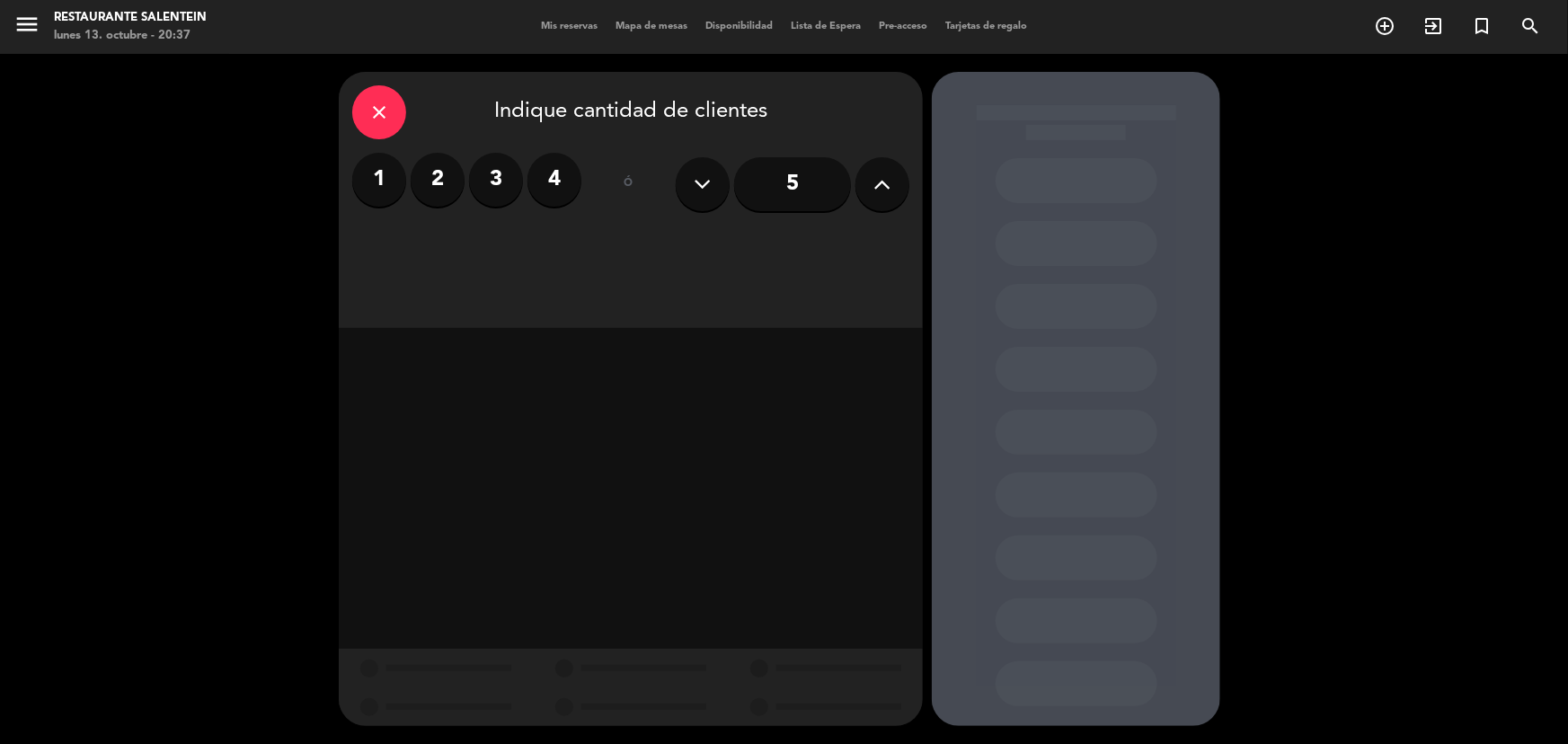
click at [437, 186] on label "2" at bounding box center [437, 179] width 54 height 54
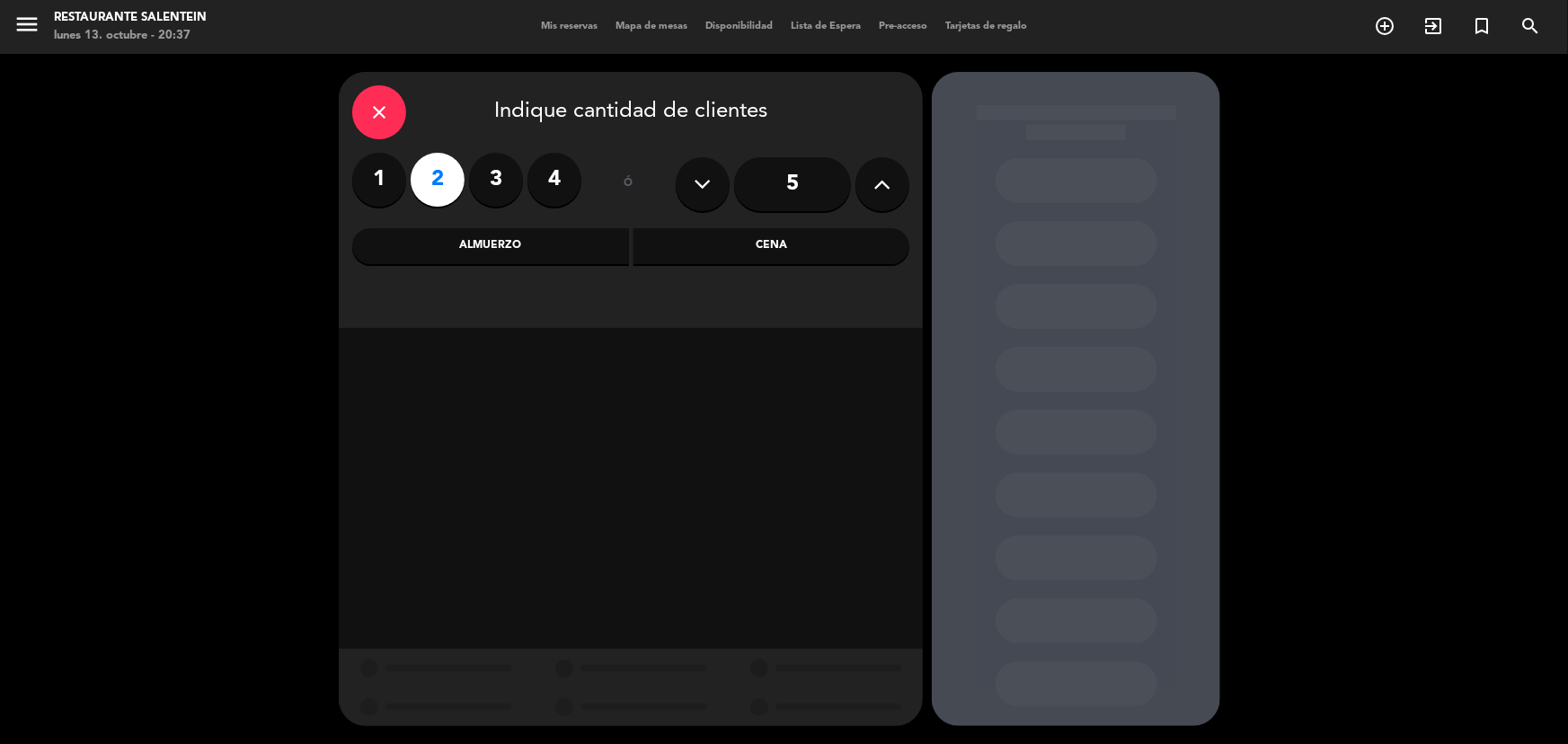
click at [496, 250] on div "Almuerzo" at bounding box center [490, 246] width 276 height 36
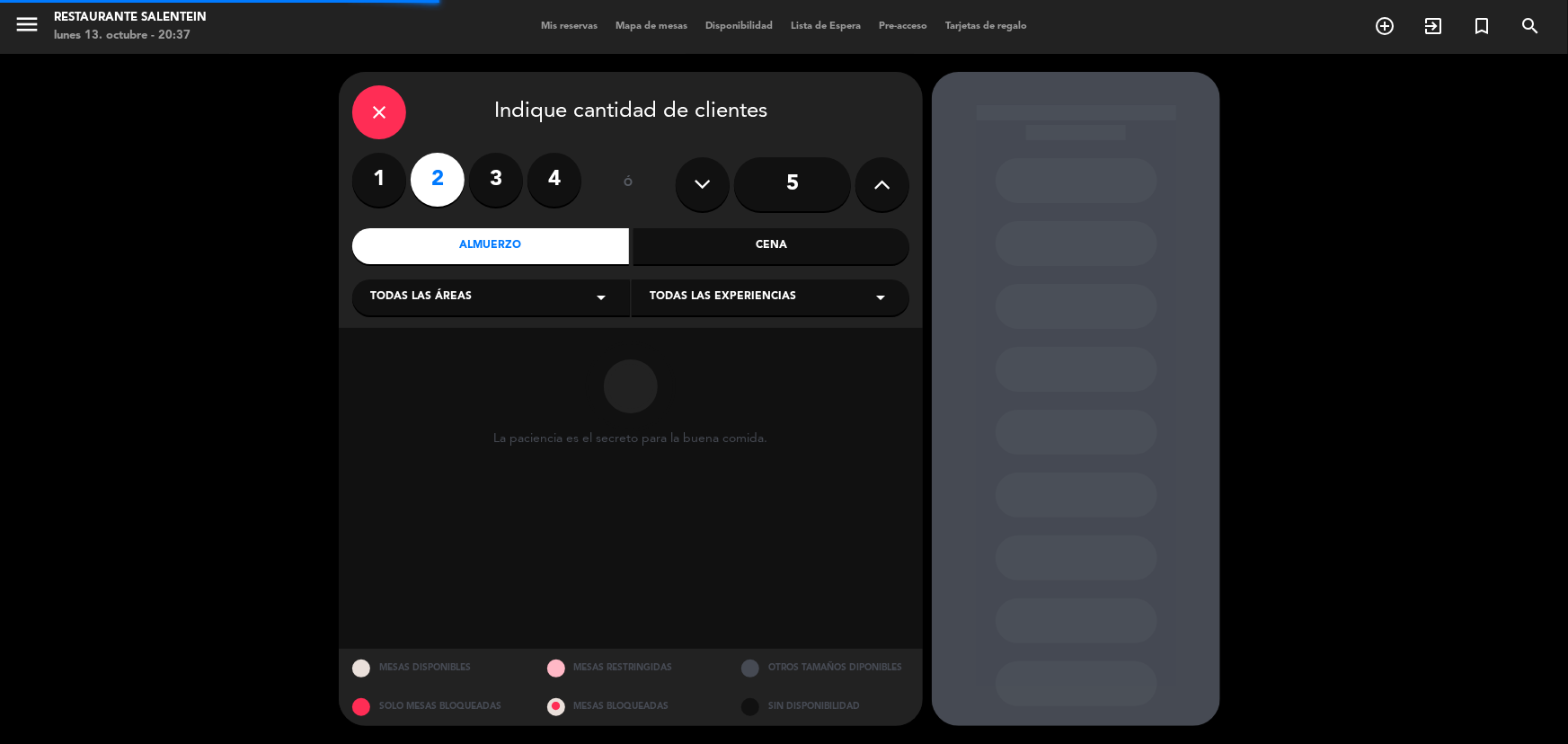
click at [495, 290] on div "Todas las áreas arrow_drop_down" at bounding box center [491, 297] width 277 height 36
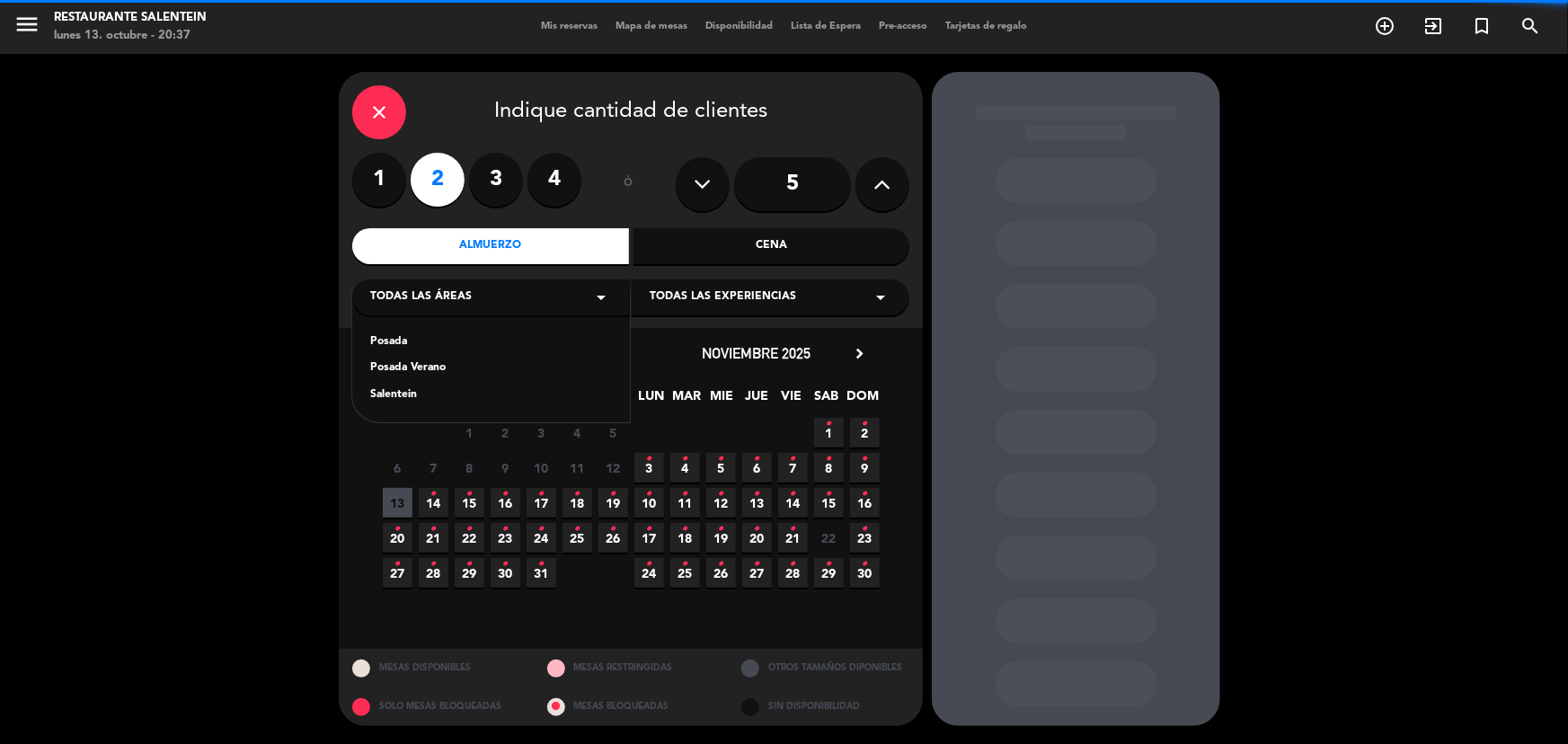
click at [493, 324] on div "Posada Posada Verano Salentein" at bounding box center [491, 358] width 277 height 129
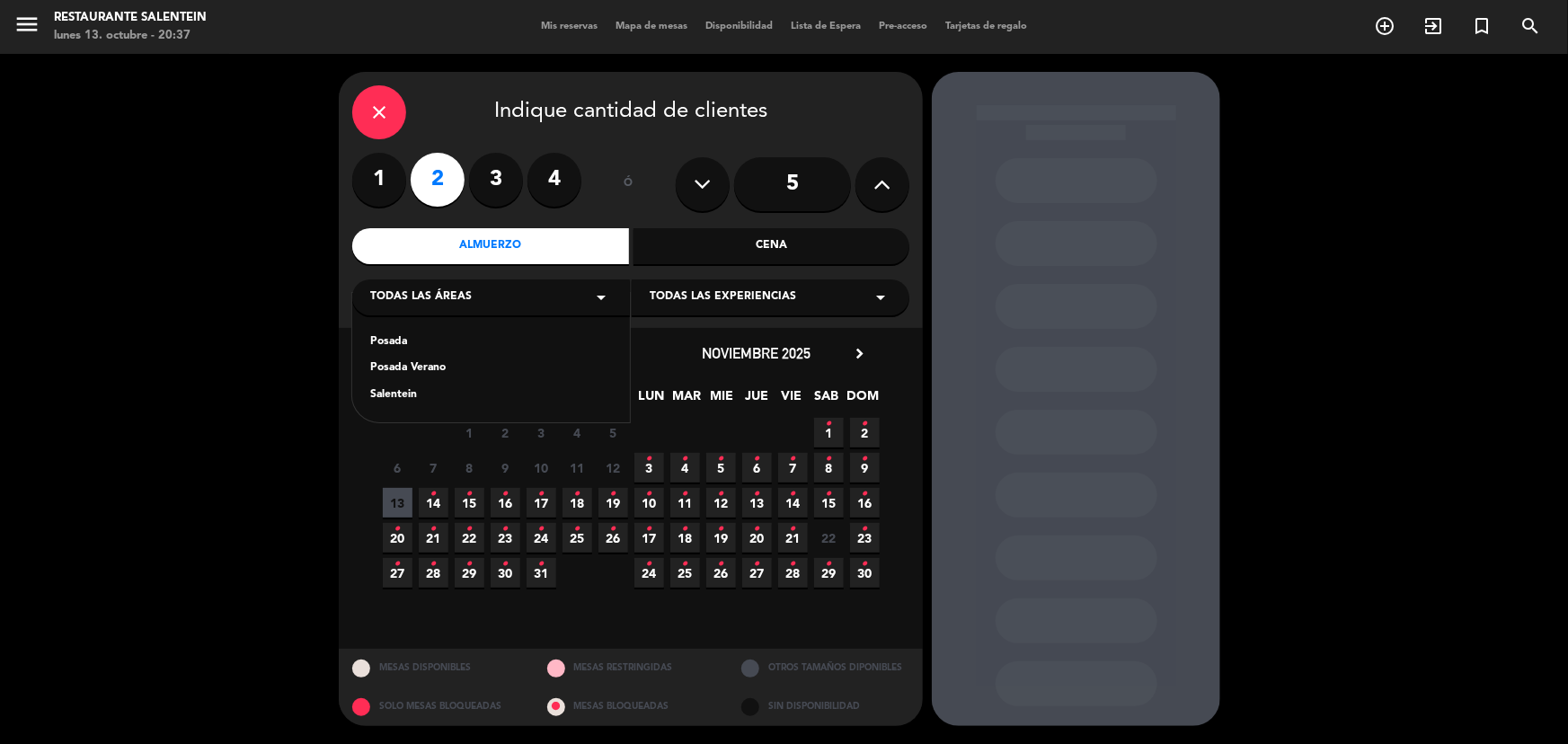
click at [491, 333] on div "Posada Posada Verano Salentein" at bounding box center [491, 358] width 277 height 129
click at [493, 341] on div "Posada" at bounding box center [490, 342] width 241 height 18
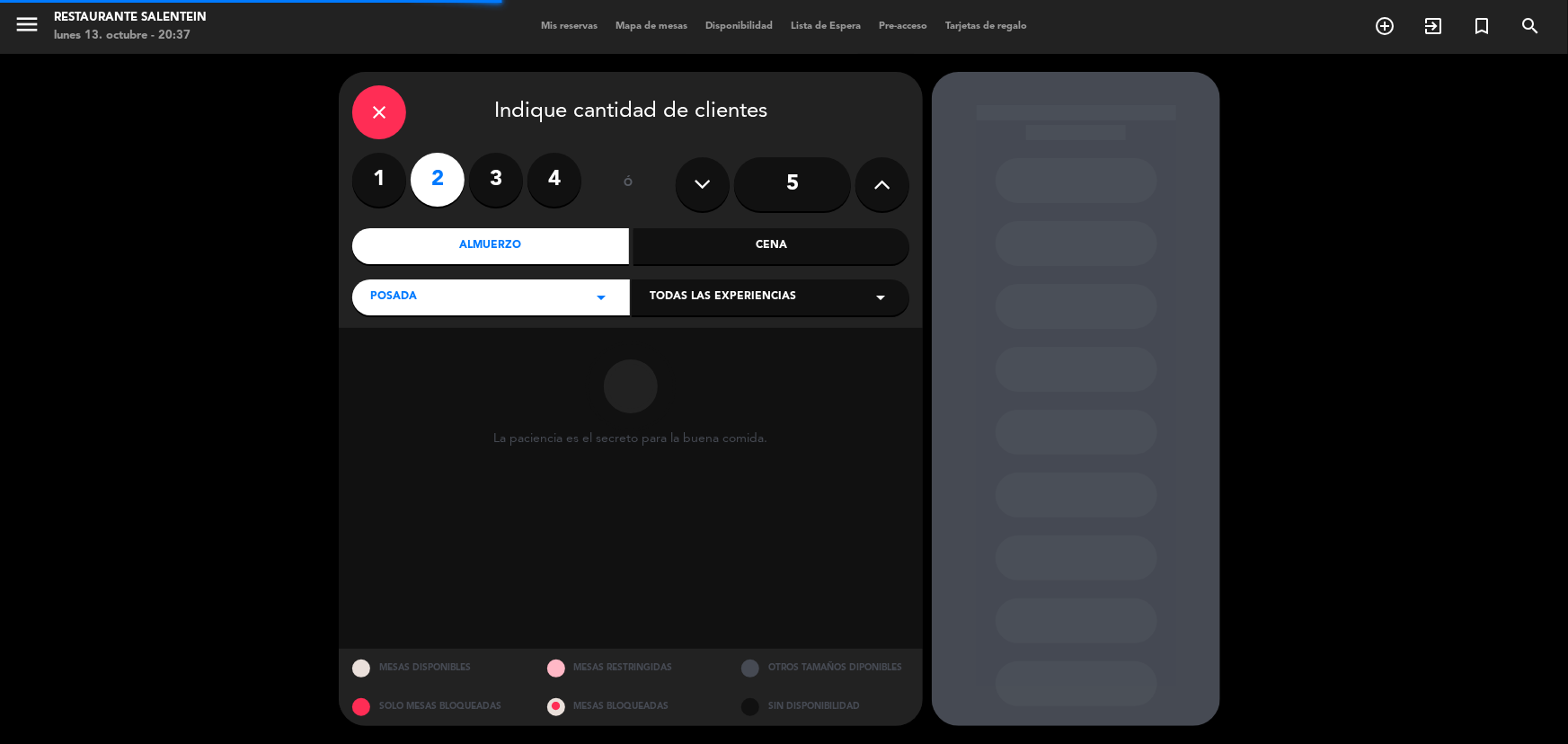
click at [711, 293] on span "Todas las experiencias" at bounding box center [723, 297] width 146 height 18
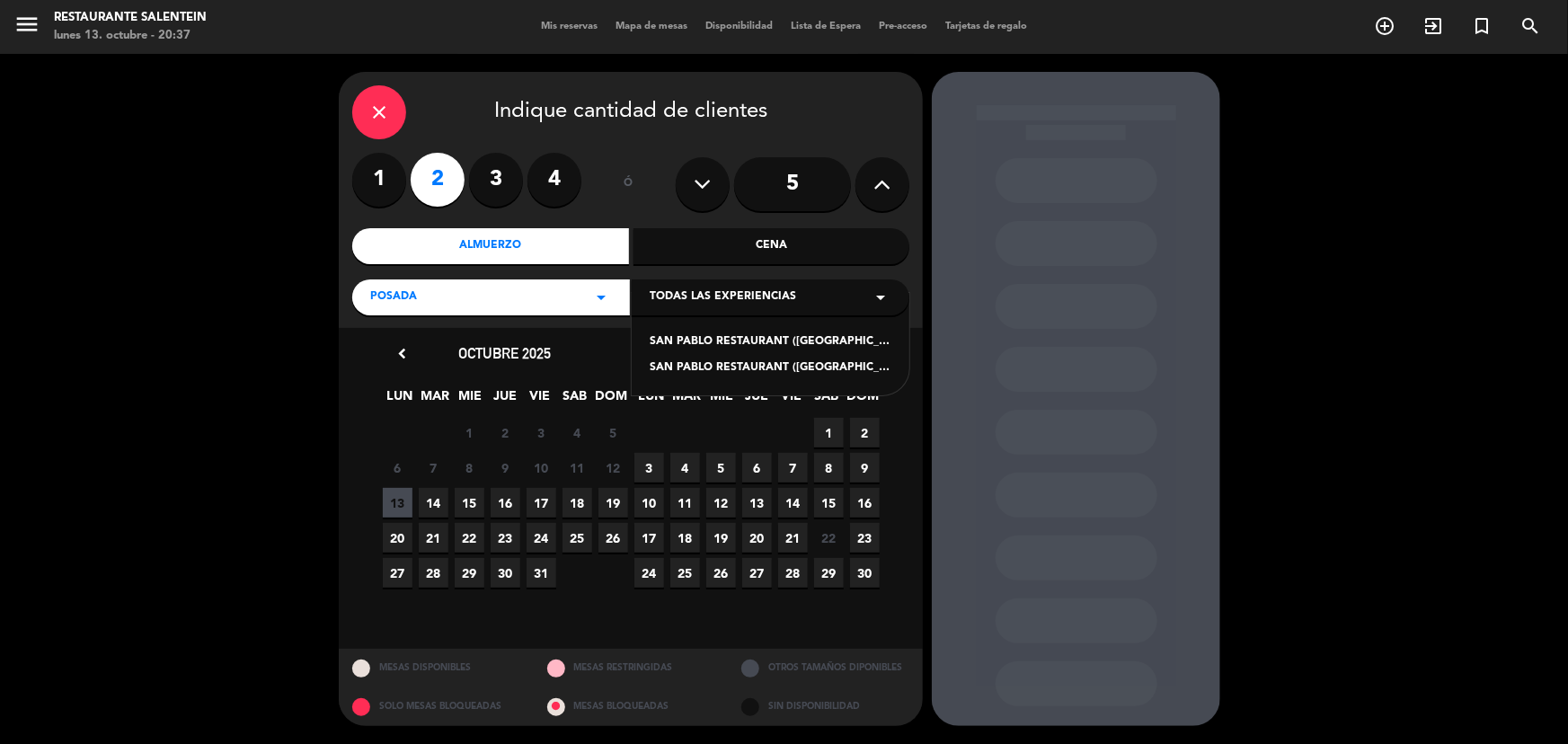
click at [721, 334] on div "SAN PABLO RESTAURANT ([GEOGRAPHIC_DATA]) - Steps Menu" at bounding box center [770, 342] width 241 height 18
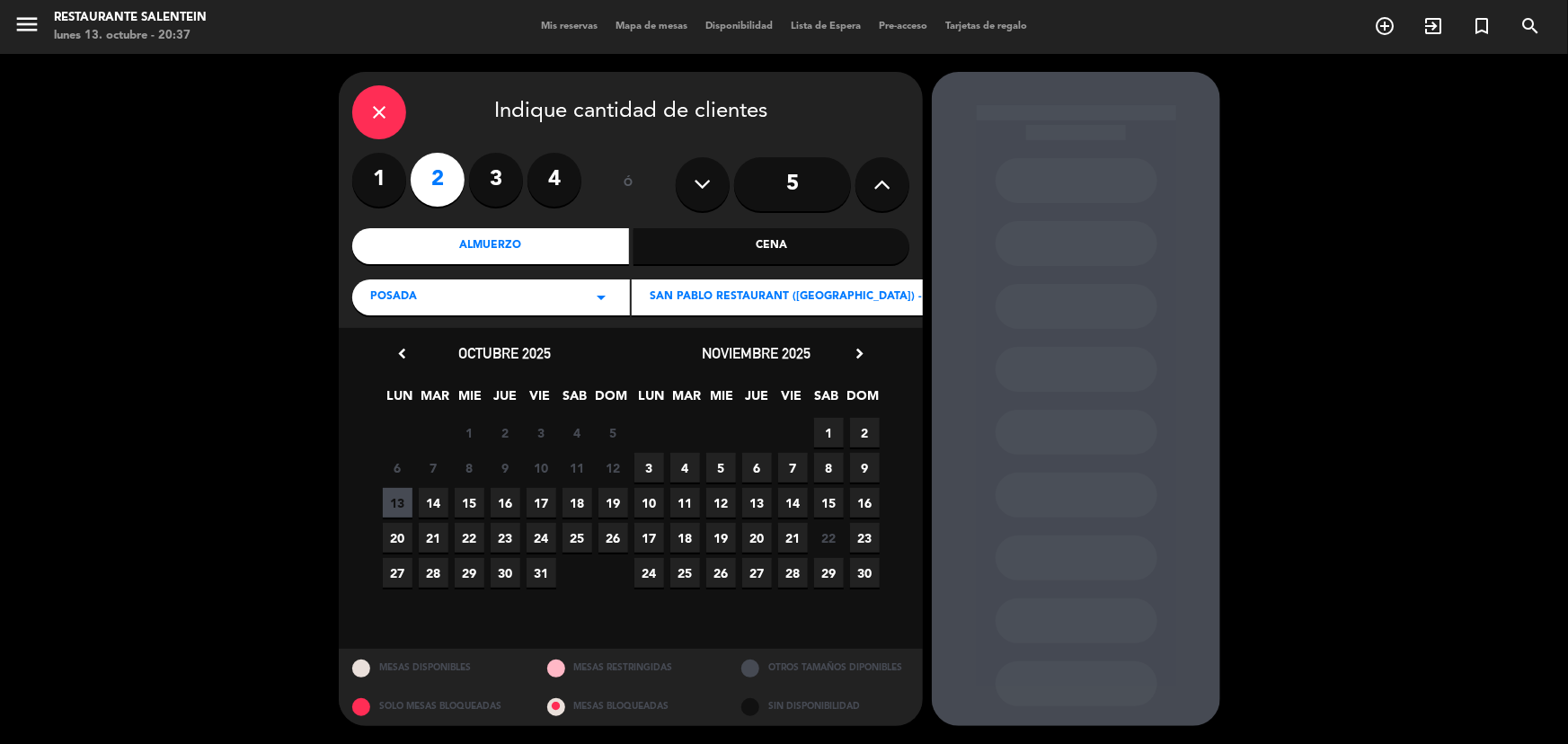
click at [425, 499] on span "14" at bounding box center [434, 503] width 30 height 30
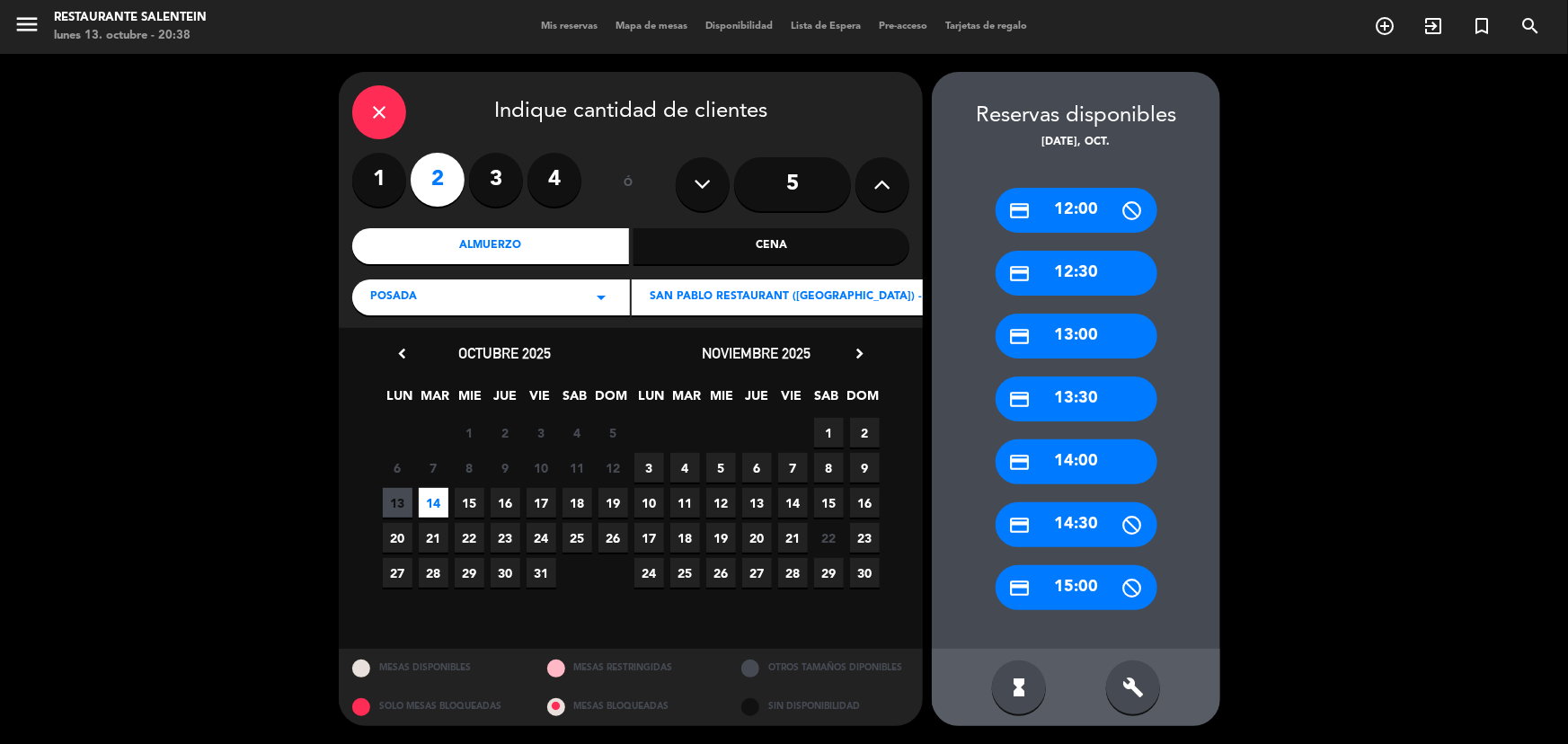
click at [248, 441] on div "close Indique cantidad de clientes 1 2 3 4 ó 5 Almuerzo Cena Posada arrow_drop_…" at bounding box center [784, 398] width 1568 height 689
click at [1058, 339] on div "credit_card 13:00" at bounding box center [1076, 335] width 162 height 45
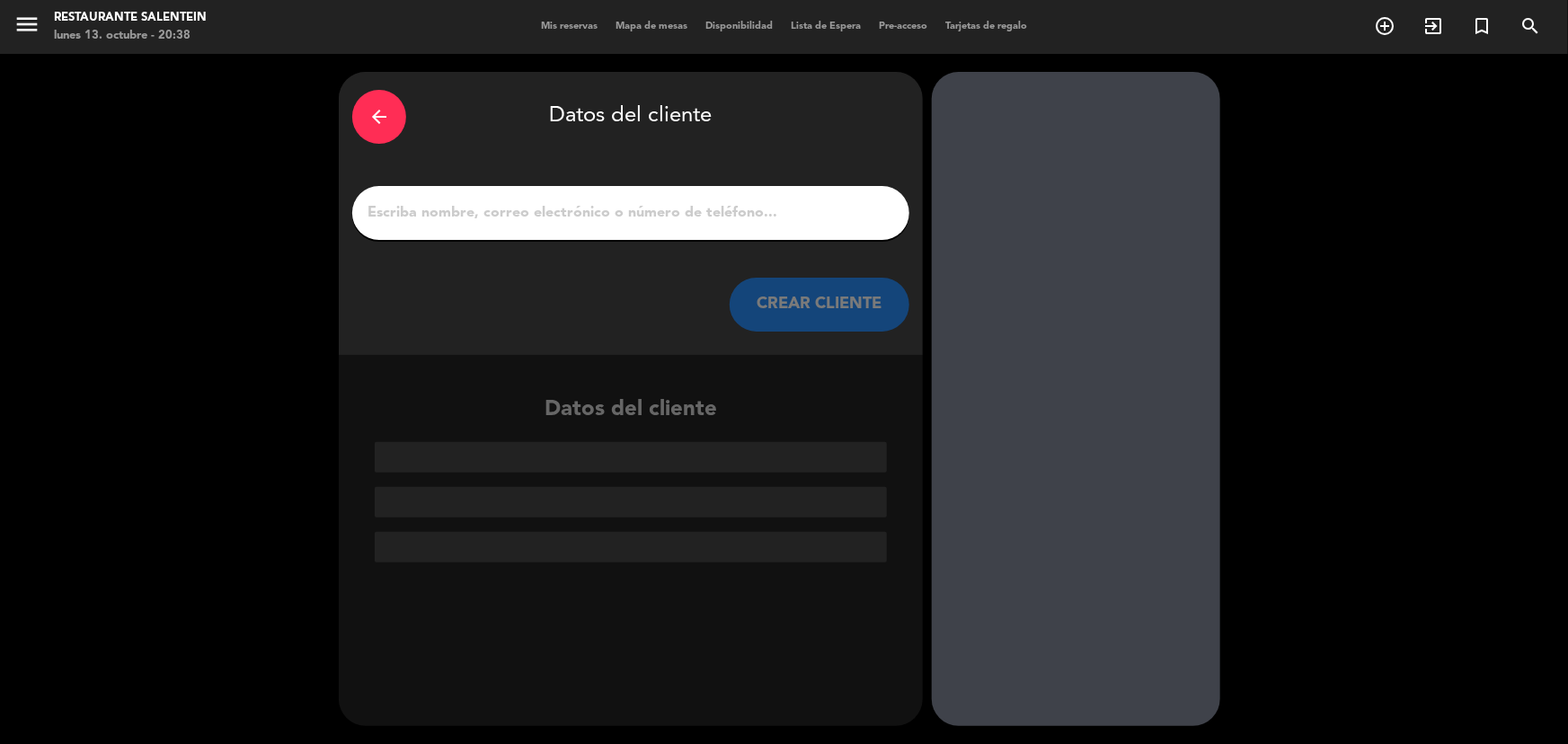
click at [655, 218] on input "1" at bounding box center [631, 213] width 530 height 25
paste input "[PERSON_NAME]"
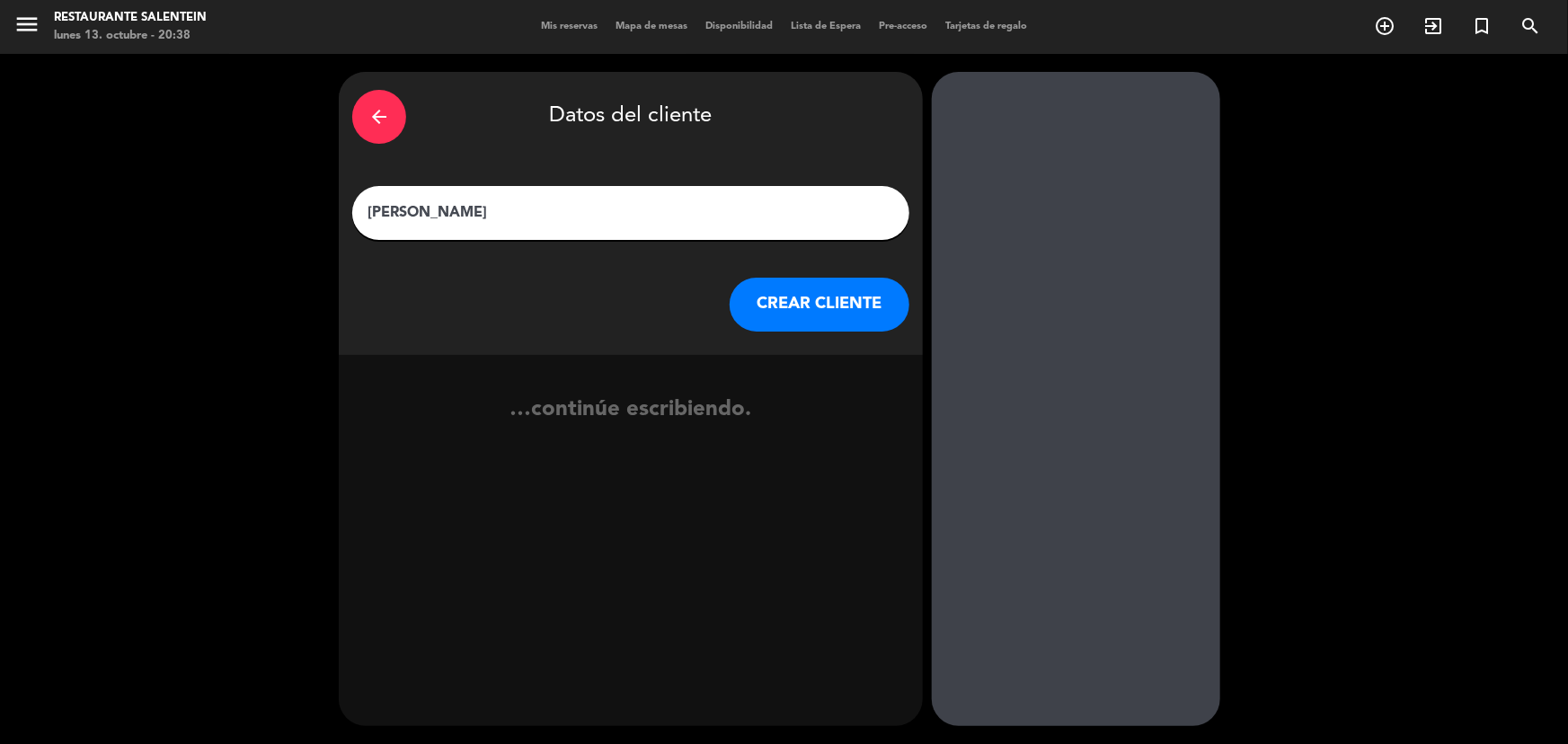
type input "[PERSON_NAME]"
click at [808, 295] on button "CREAR CLIENTE" at bounding box center [819, 304] width 179 height 54
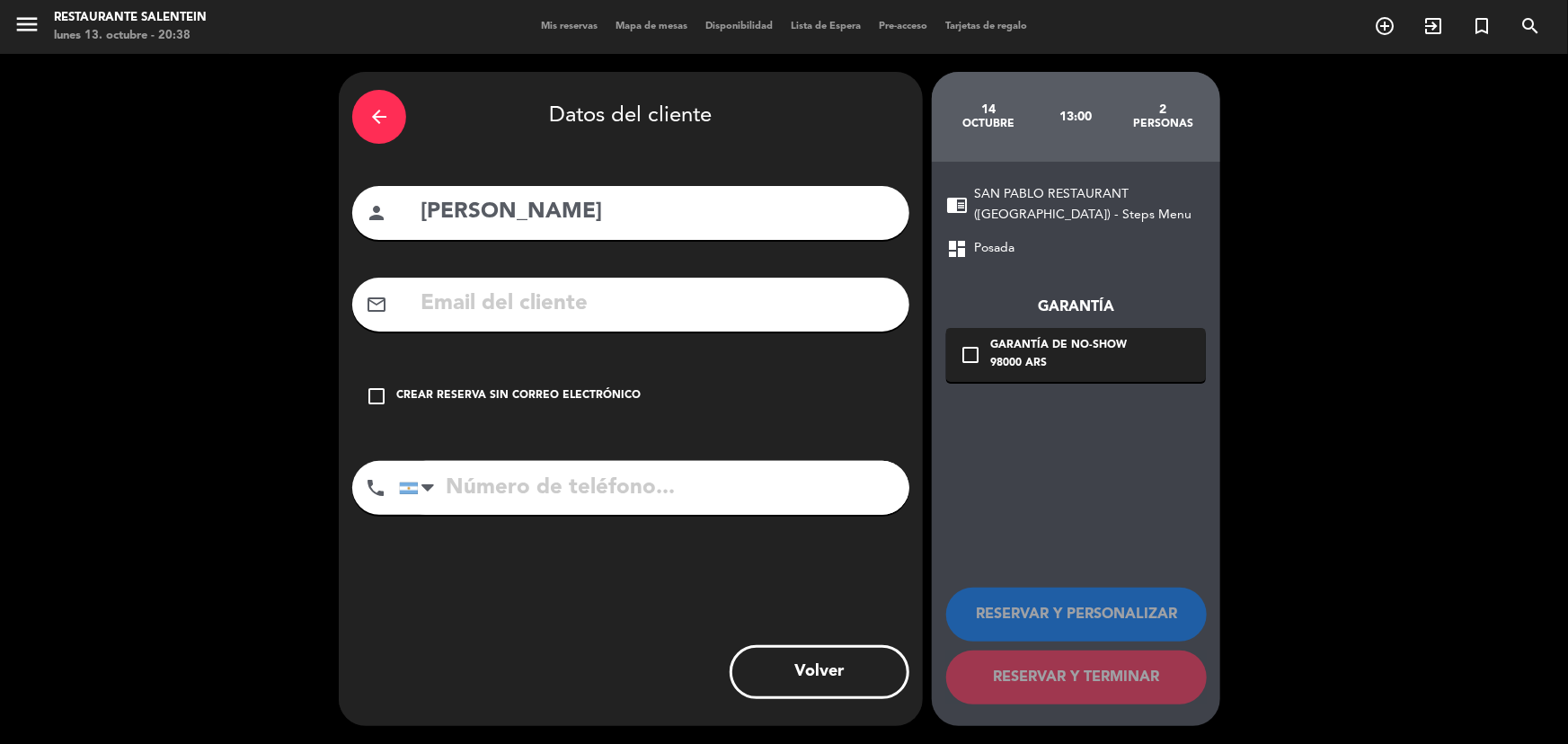
click at [472, 395] on div "Crear reserva sin correo electrónico" at bounding box center [519, 396] width 244 height 18
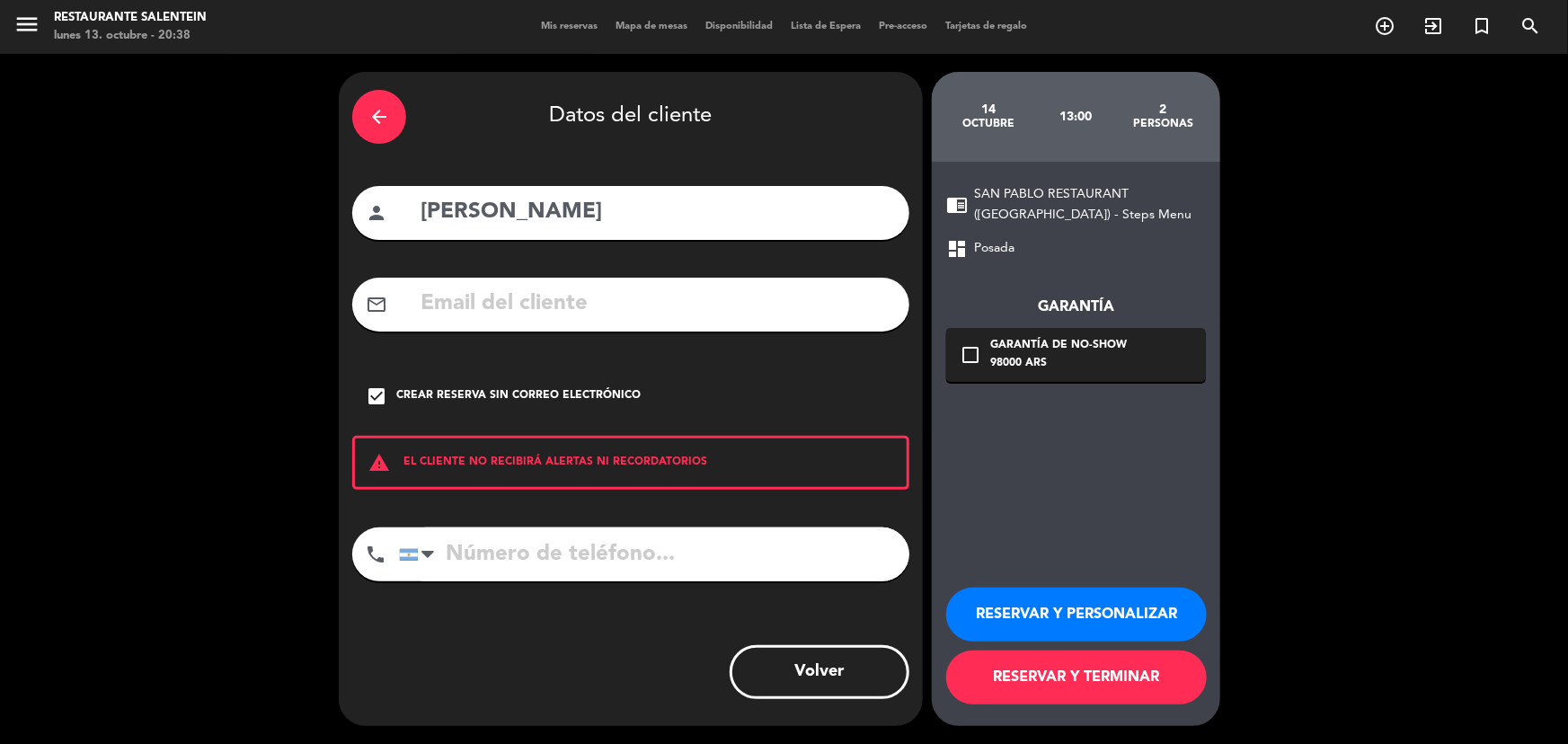
click at [1045, 600] on button "RESERVAR Y PERSONALIZAR" at bounding box center [1076, 615] width 261 height 54
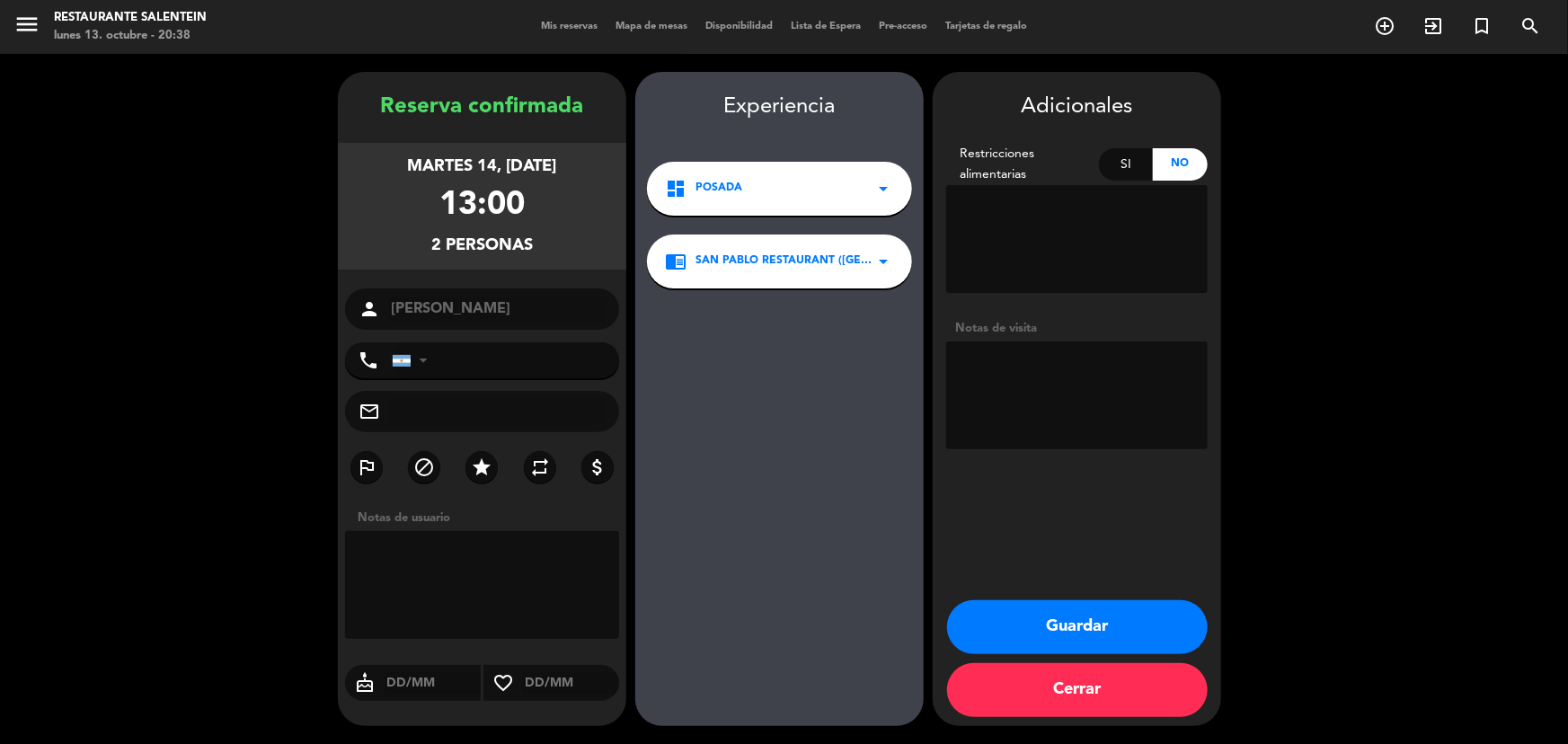
click at [449, 560] on textarea at bounding box center [482, 584] width 274 height 108
type textarea "Huespedes SE"
click at [1045, 616] on button "Guardar" at bounding box center [1077, 627] width 261 height 54
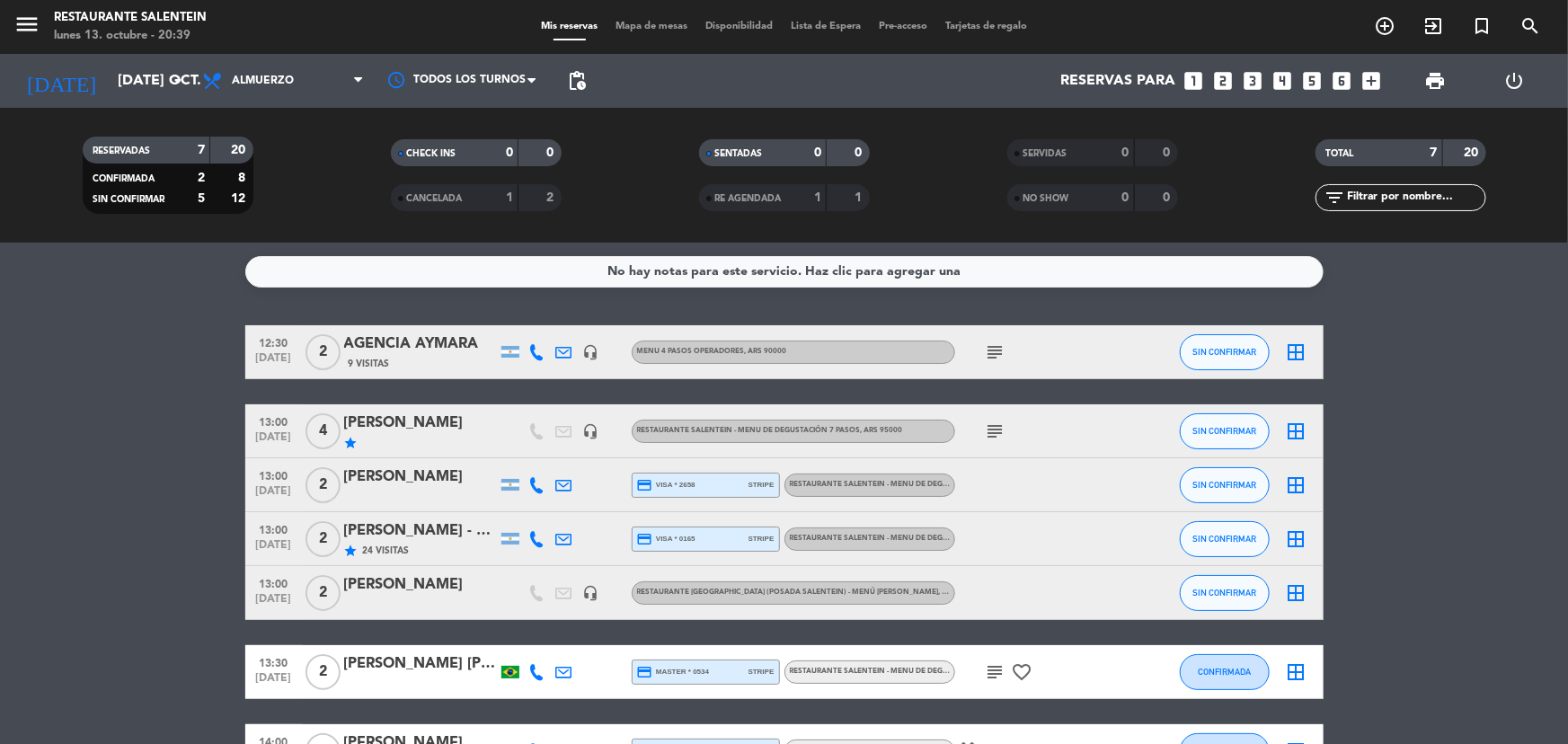
click at [1286, 596] on icon "border_all" at bounding box center [1296, 592] width 21 height 21
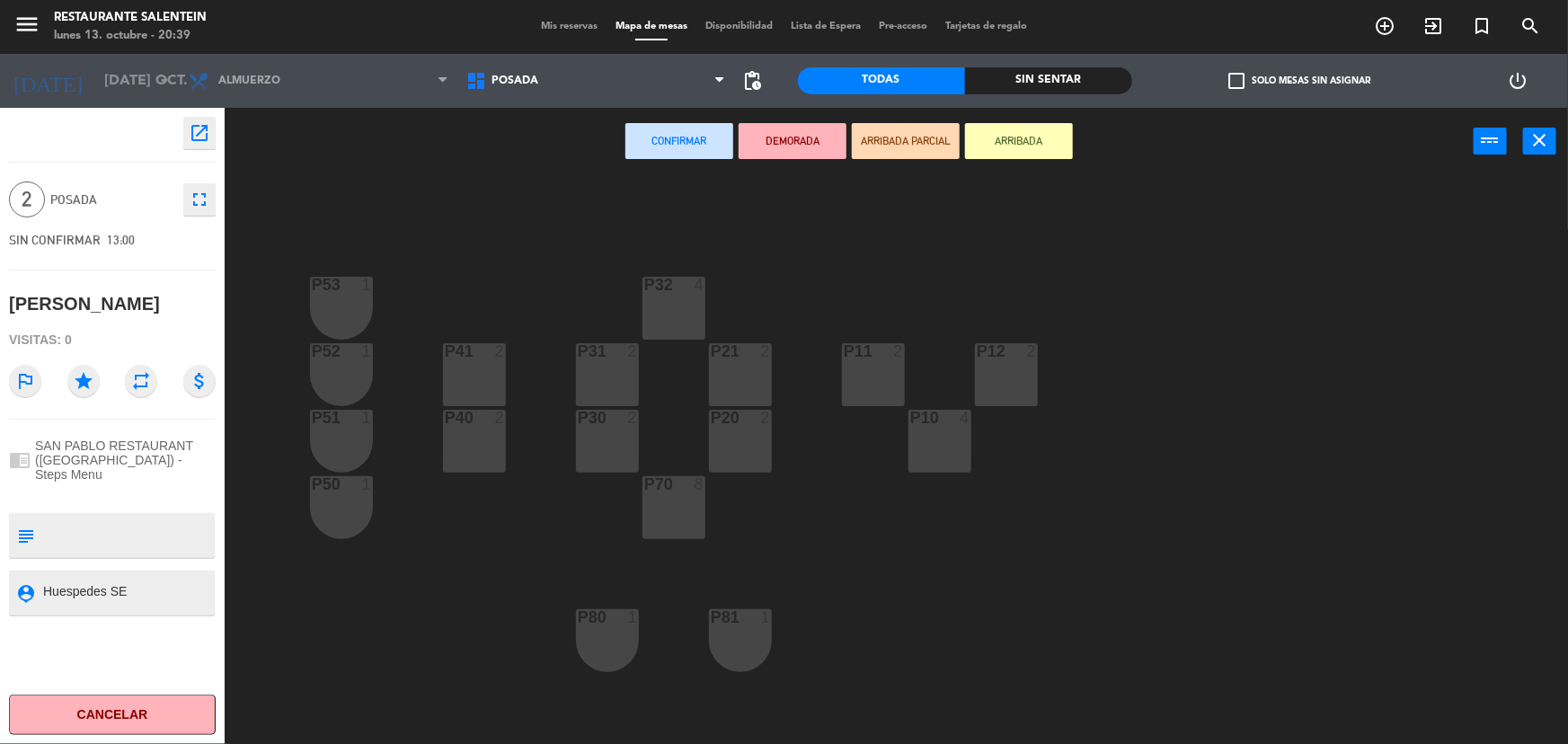
click at [722, 372] on div "P21 2" at bounding box center [741, 374] width 63 height 63
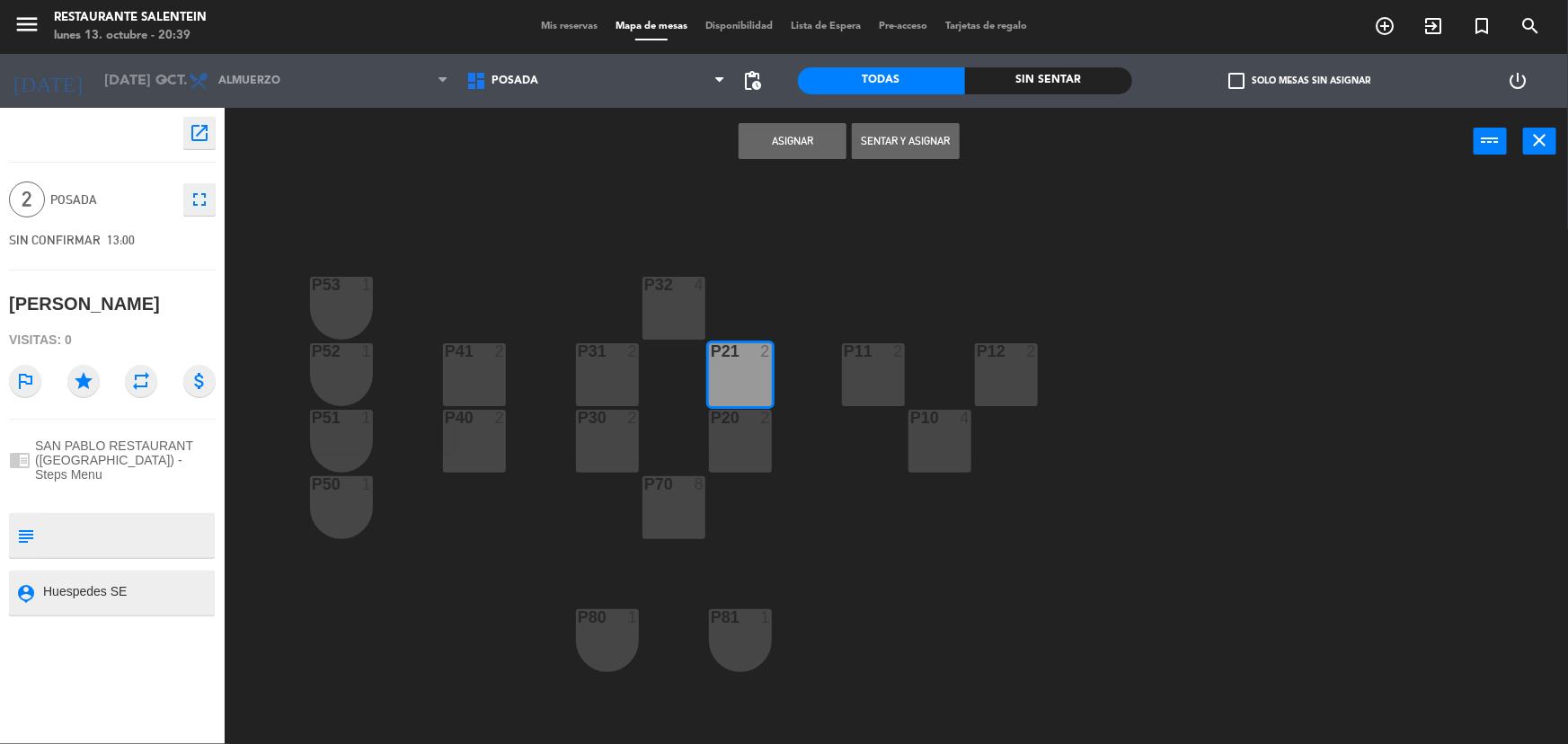
click at [780, 137] on button "Asignar" at bounding box center [792, 140] width 108 height 36
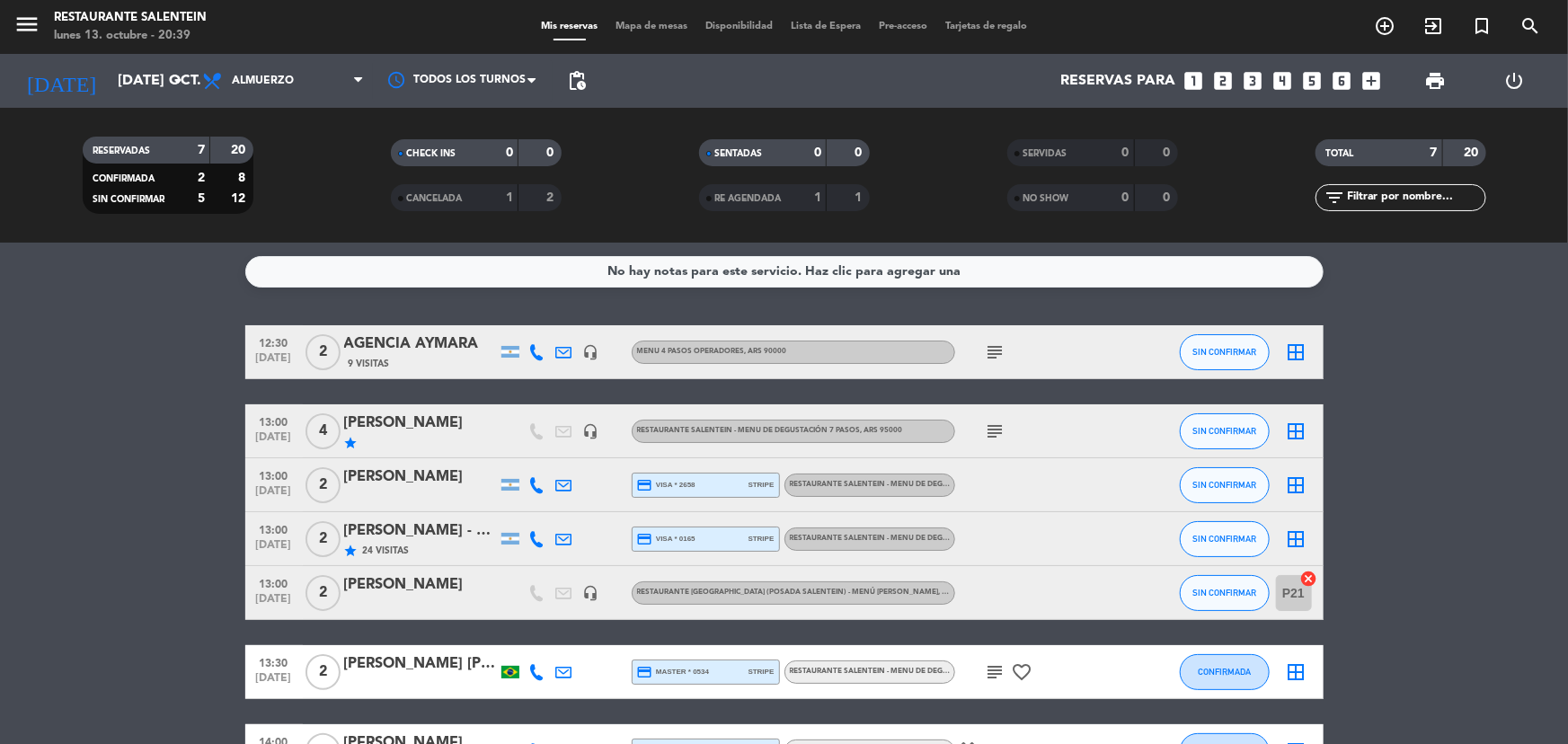
click at [68, 514] on bookings-row "12:30 [DATE] 2 AGENCIA AYMARA 9 Visitas headset_mic Menu 4 pasos operadores , A…" at bounding box center [784, 552] width 1568 height 453
